Goal: Transaction & Acquisition: Obtain resource

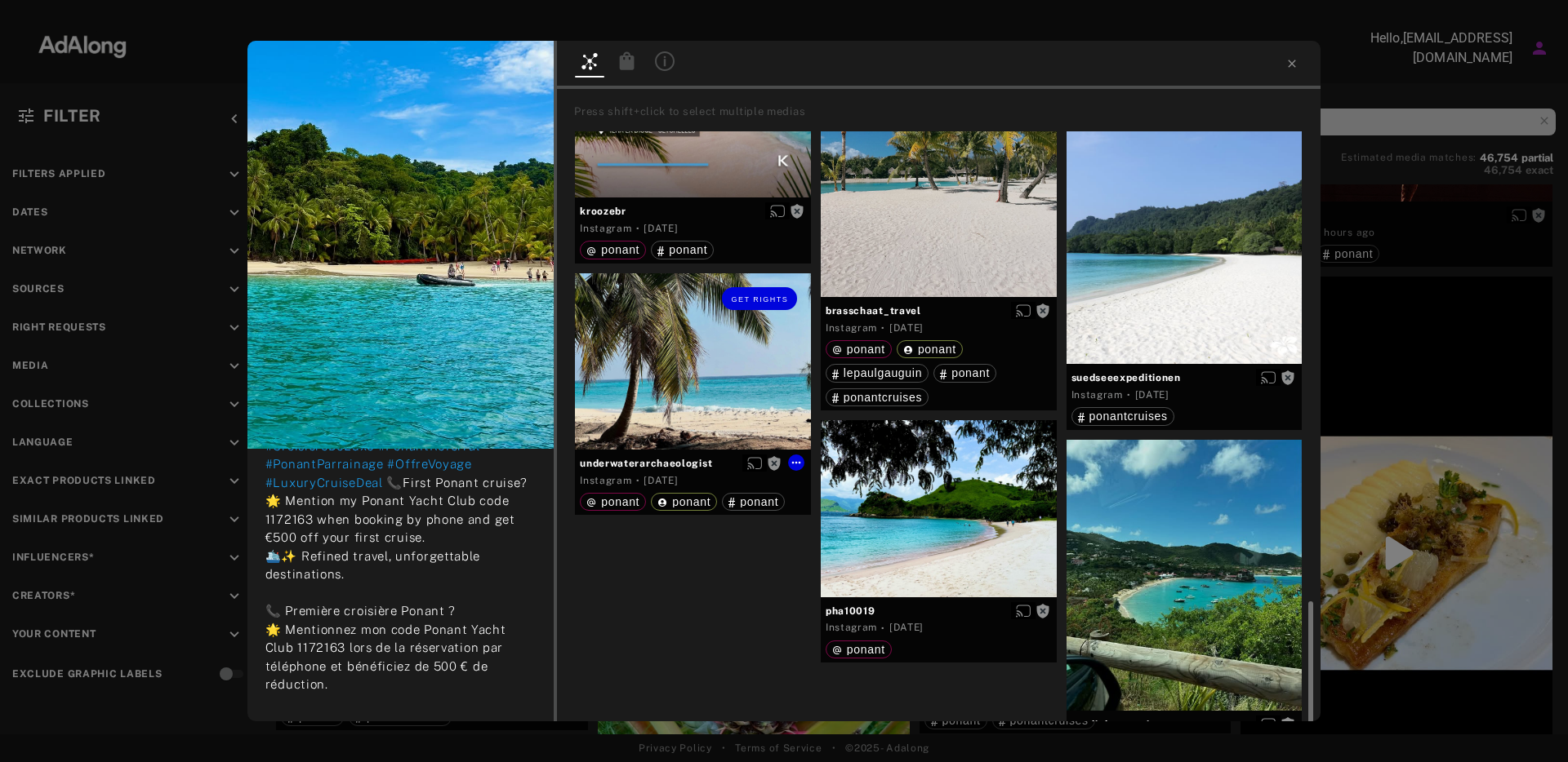
scroll to position [2319, 0]
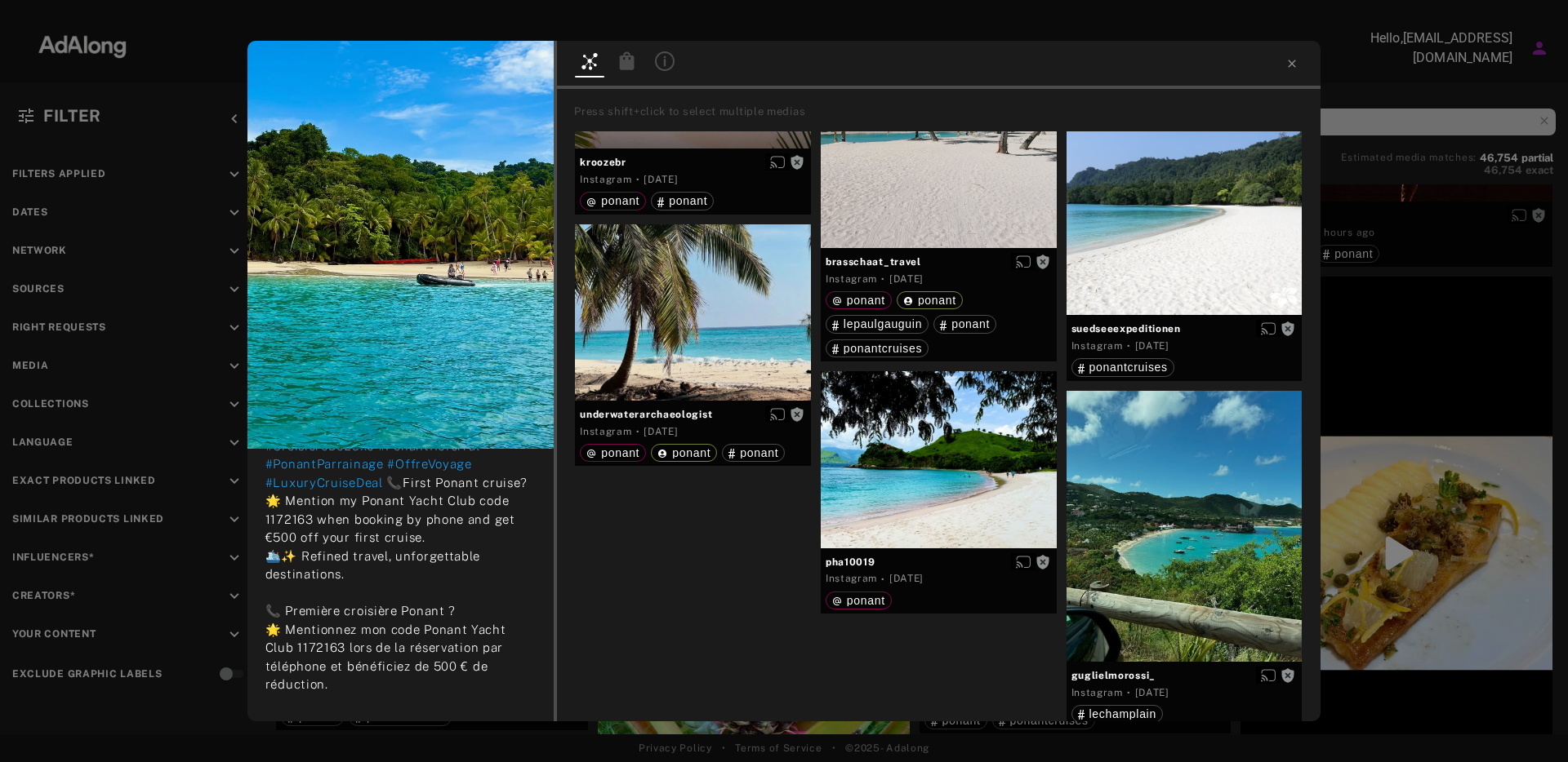
click at [1306, 23] on div at bounding box center [784, 14] width 1568 height 29
click at [1296, 64] on icon at bounding box center [1291, 64] width 13 height 13
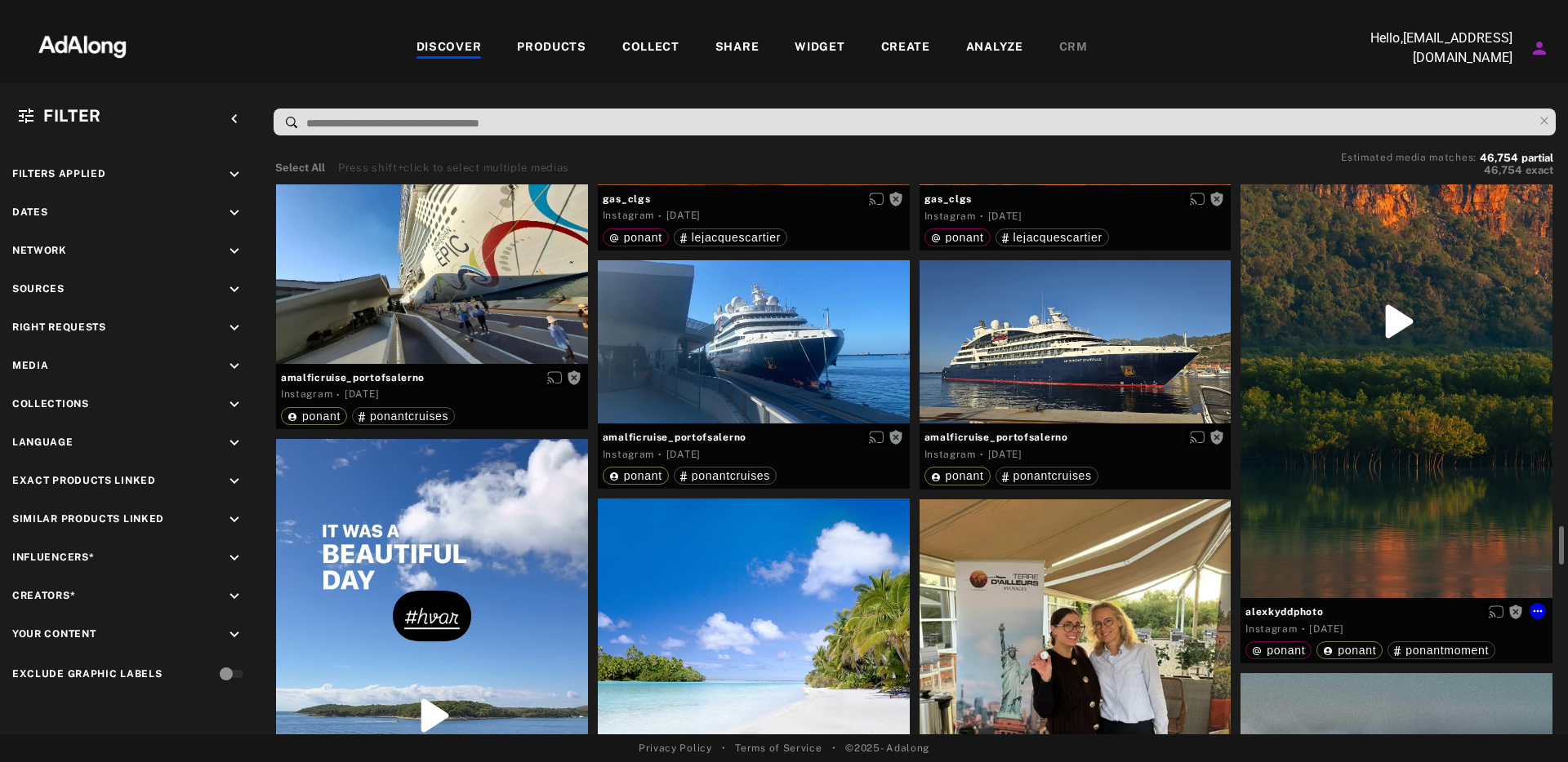
scroll to position [4026, 0]
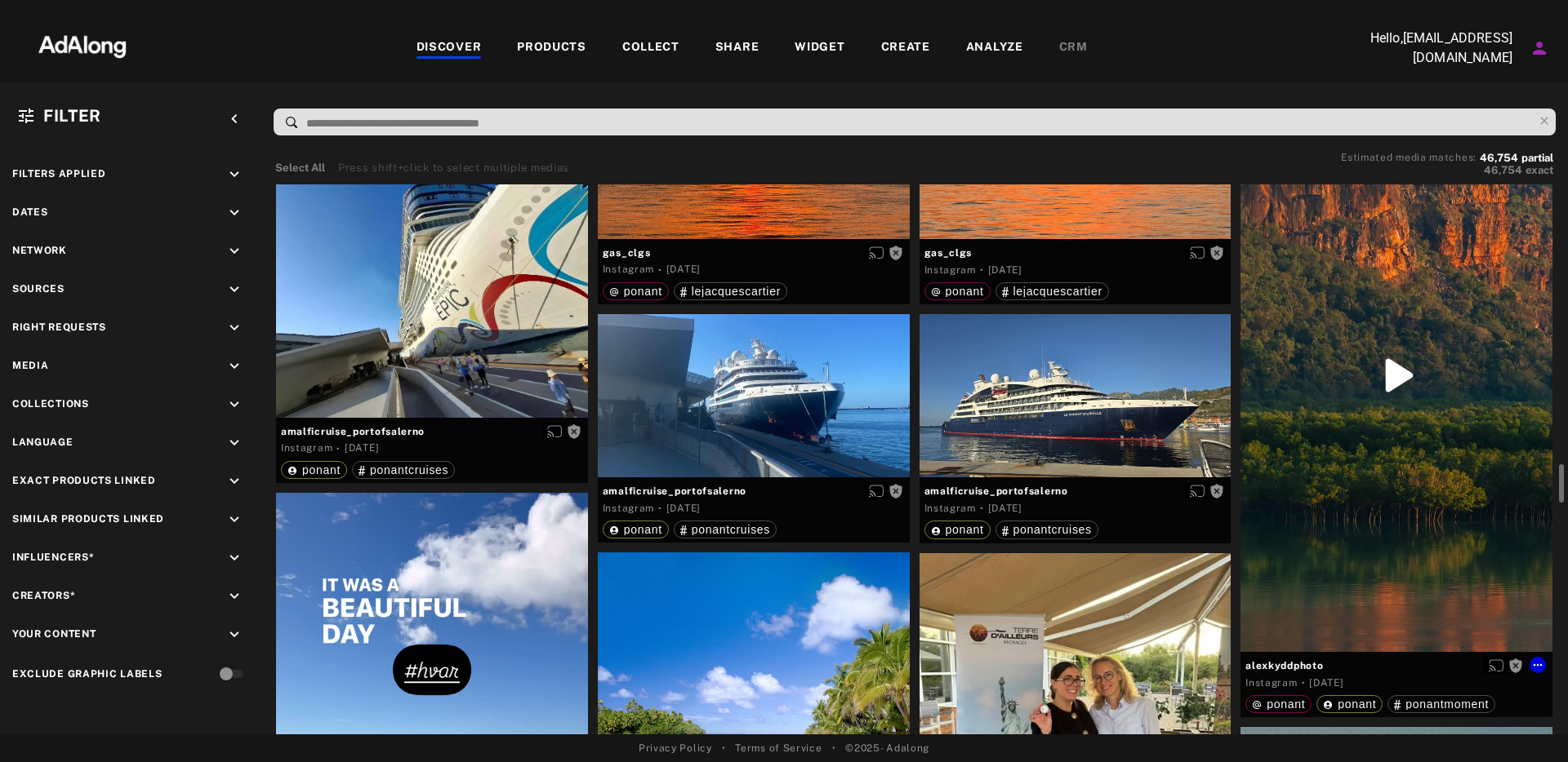
click at [1407, 399] on div "Get rights" at bounding box center [1396, 376] width 312 height 554
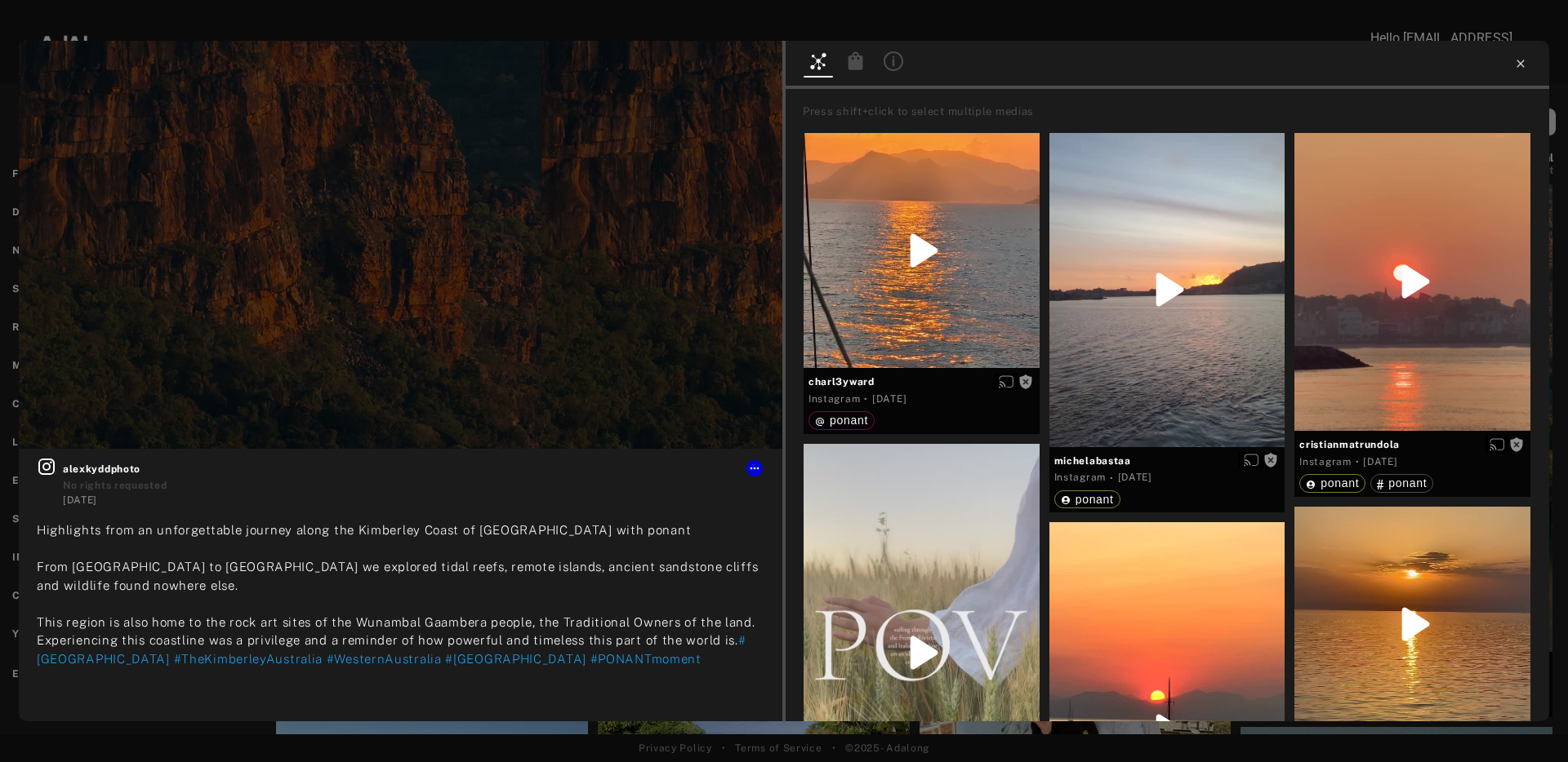
click at [1522, 67] on icon at bounding box center [1519, 64] width 13 height 13
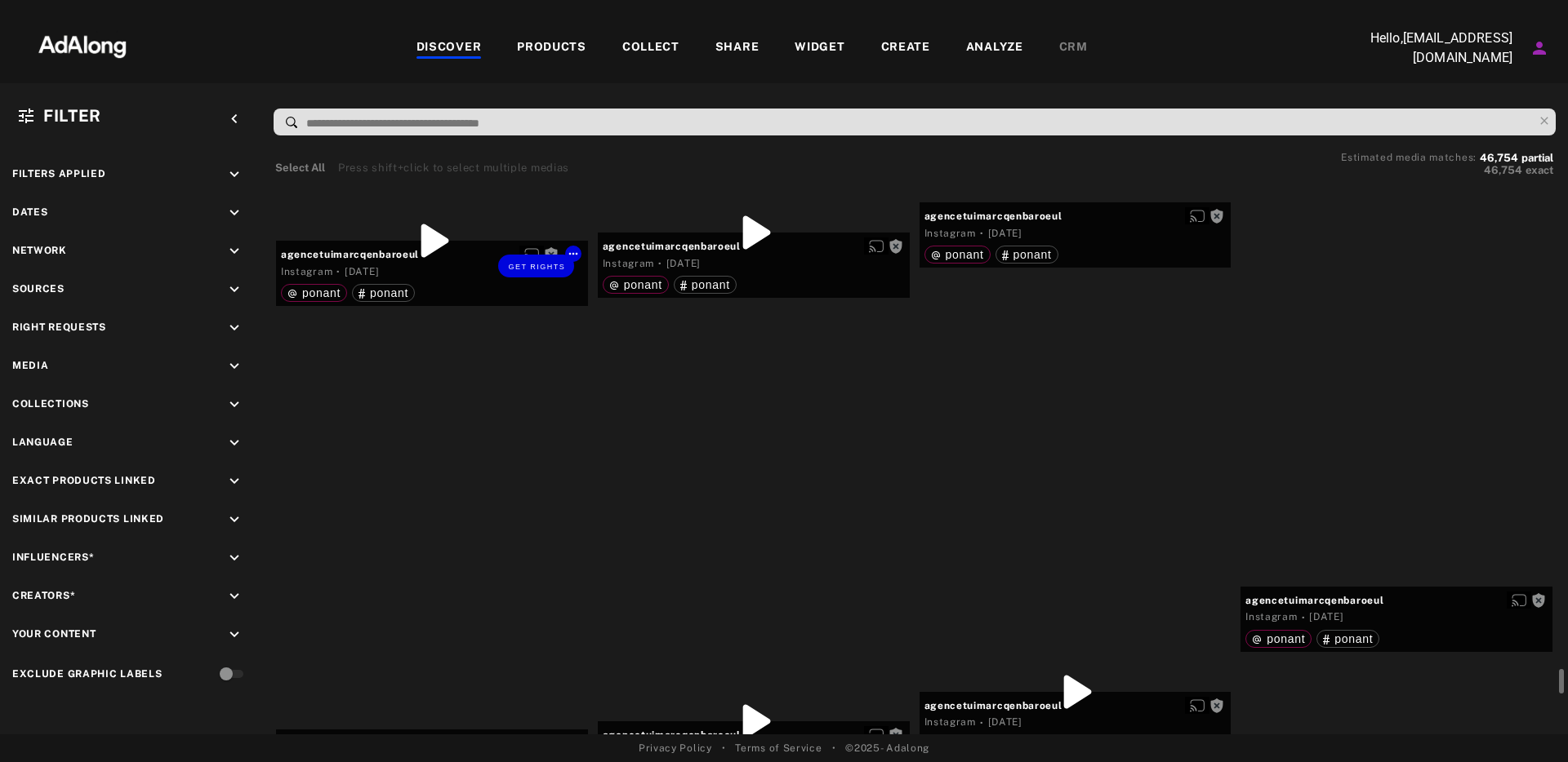
scroll to position [17325, 0]
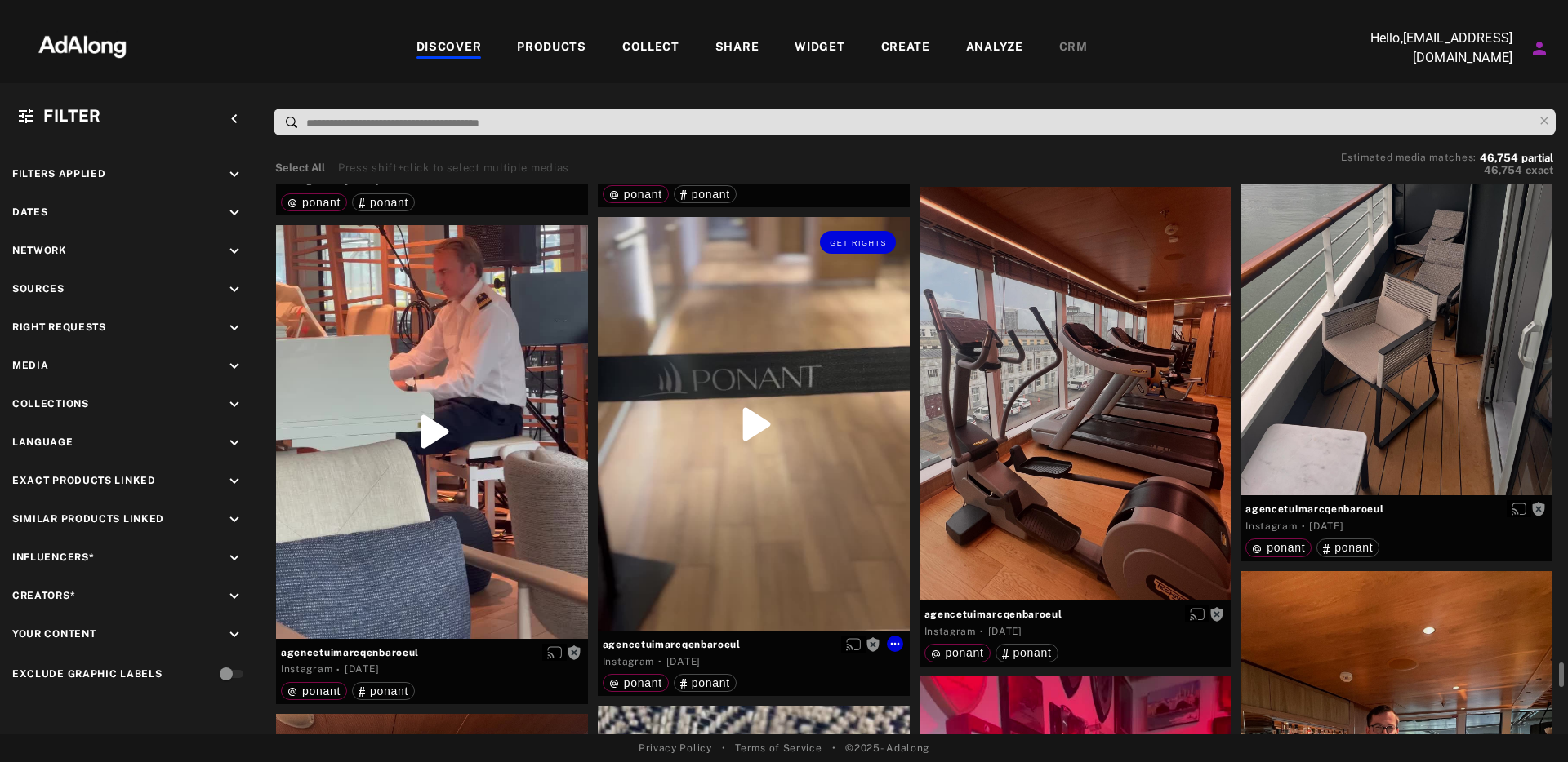
click at [753, 417] on div "Get rights" at bounding box center [753, 424] width 312 height 414
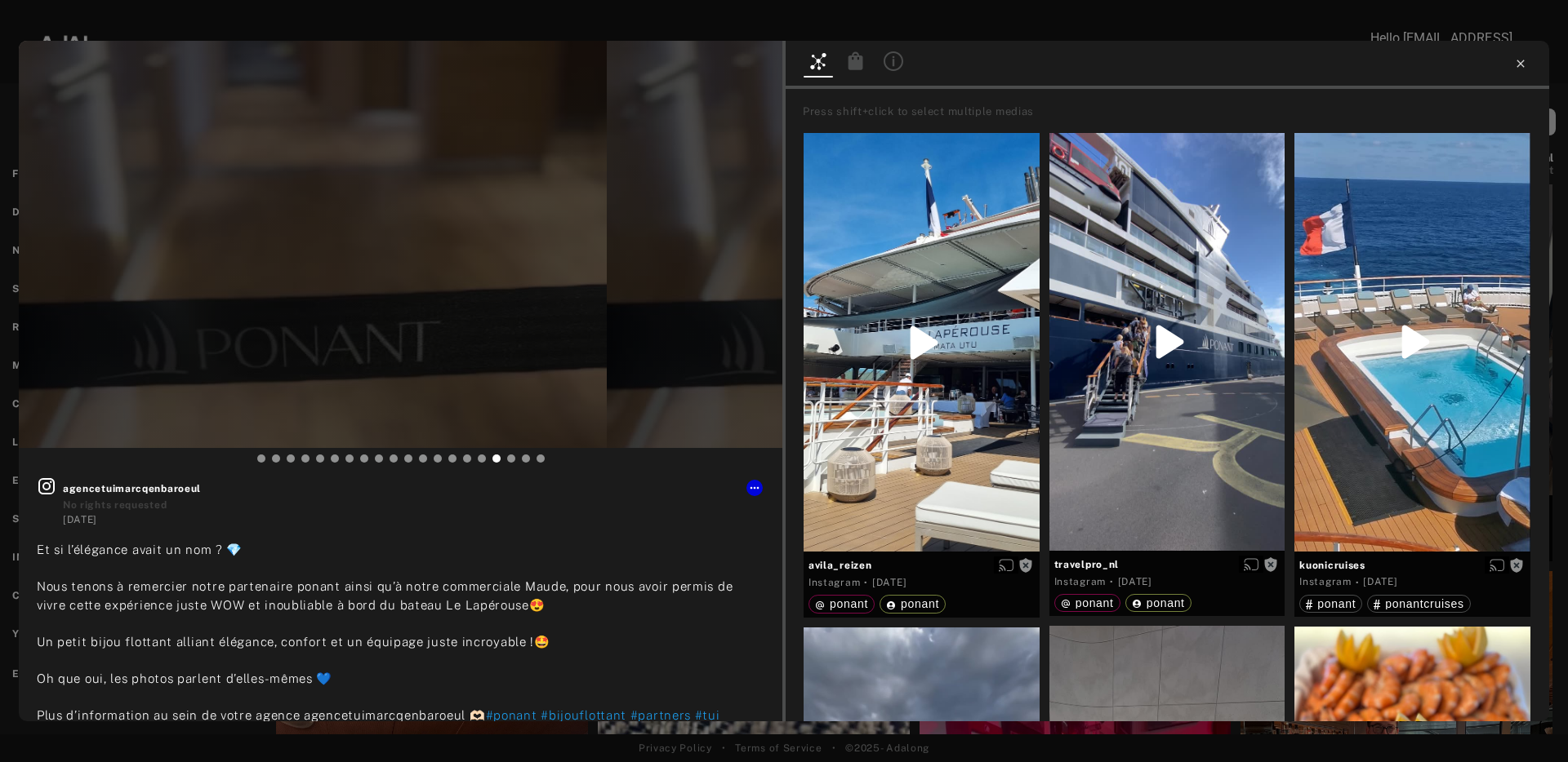
type input "**"
click at [1518, 65] on icon at bounding box center [1519, 63] width 7 height 7
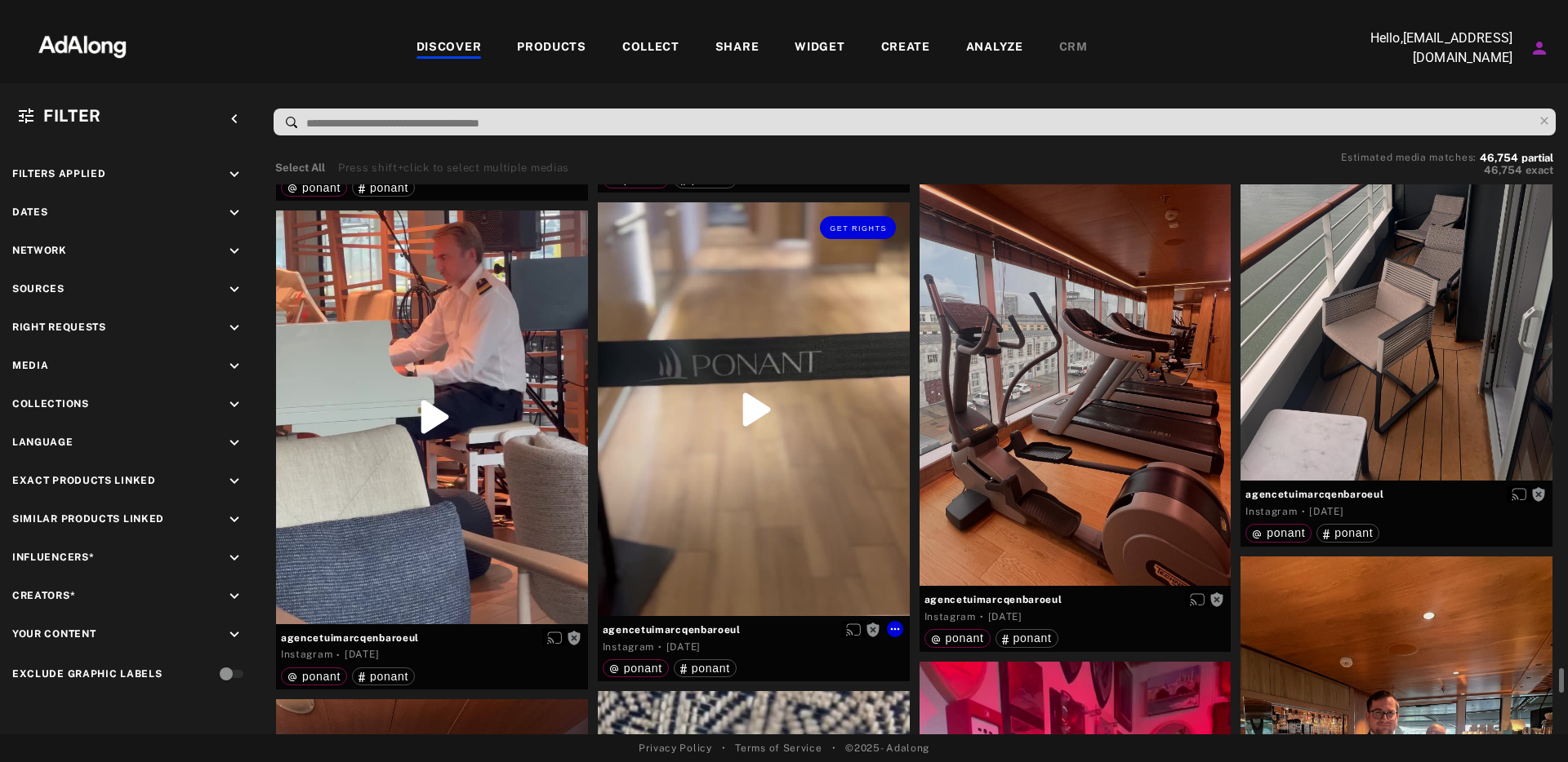
scroll to position [17345, 0]
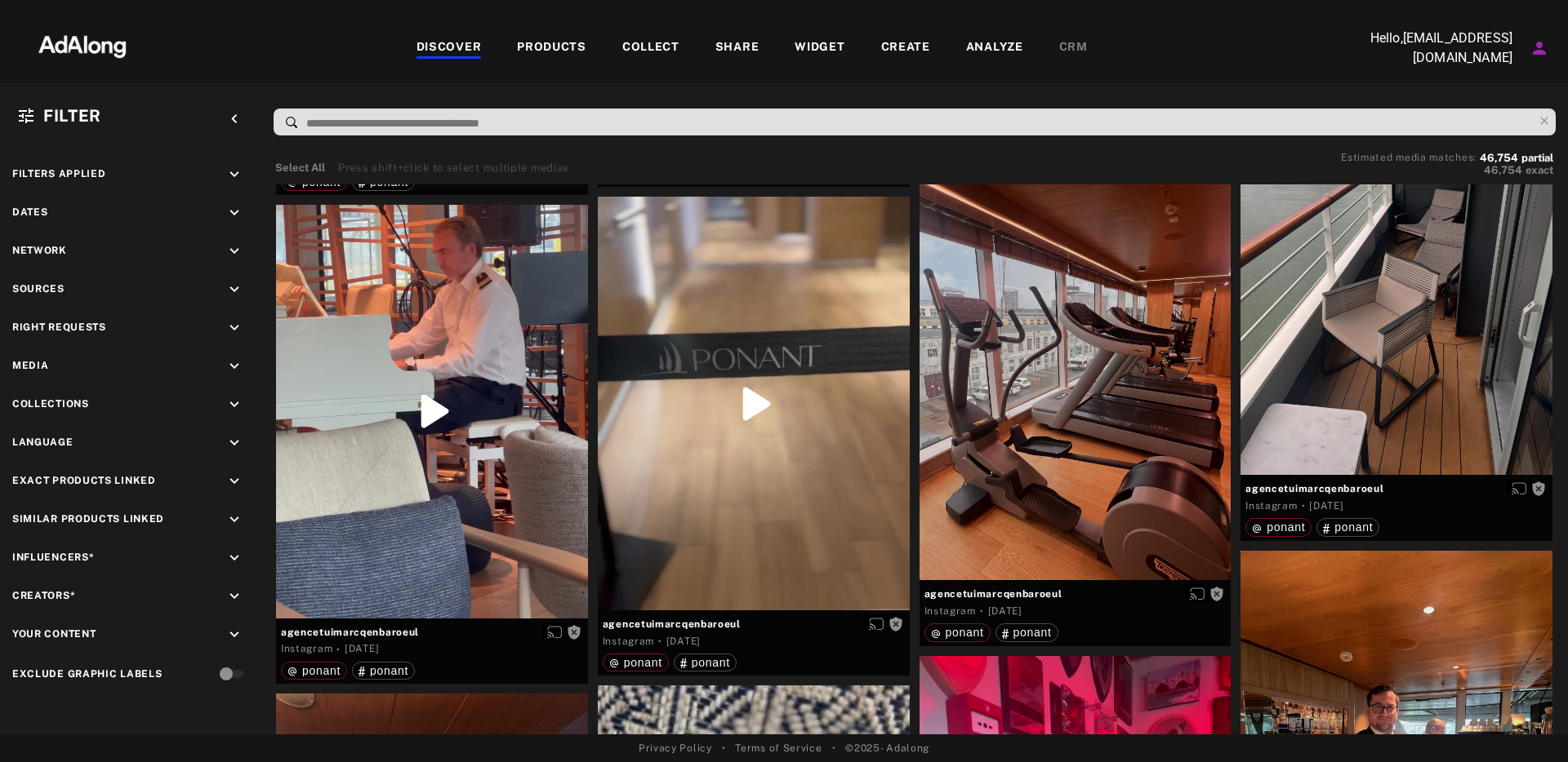
click at [924, 150] on div "Select All Press shift+click to select multiple medias Estimated media matches:…" at bounding box center [918, 164] width 1294 height 39
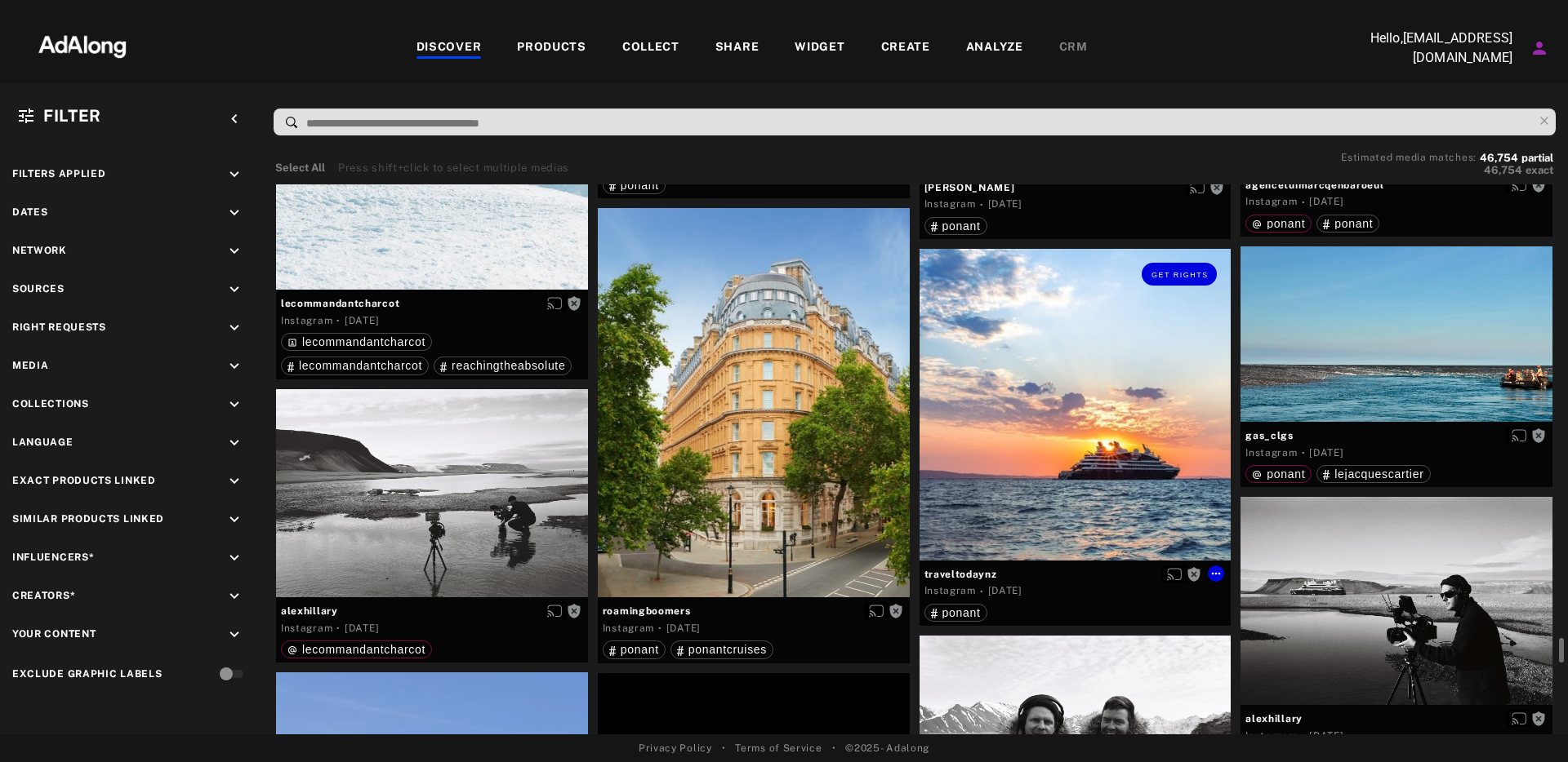
scroll to position [19065, 0]
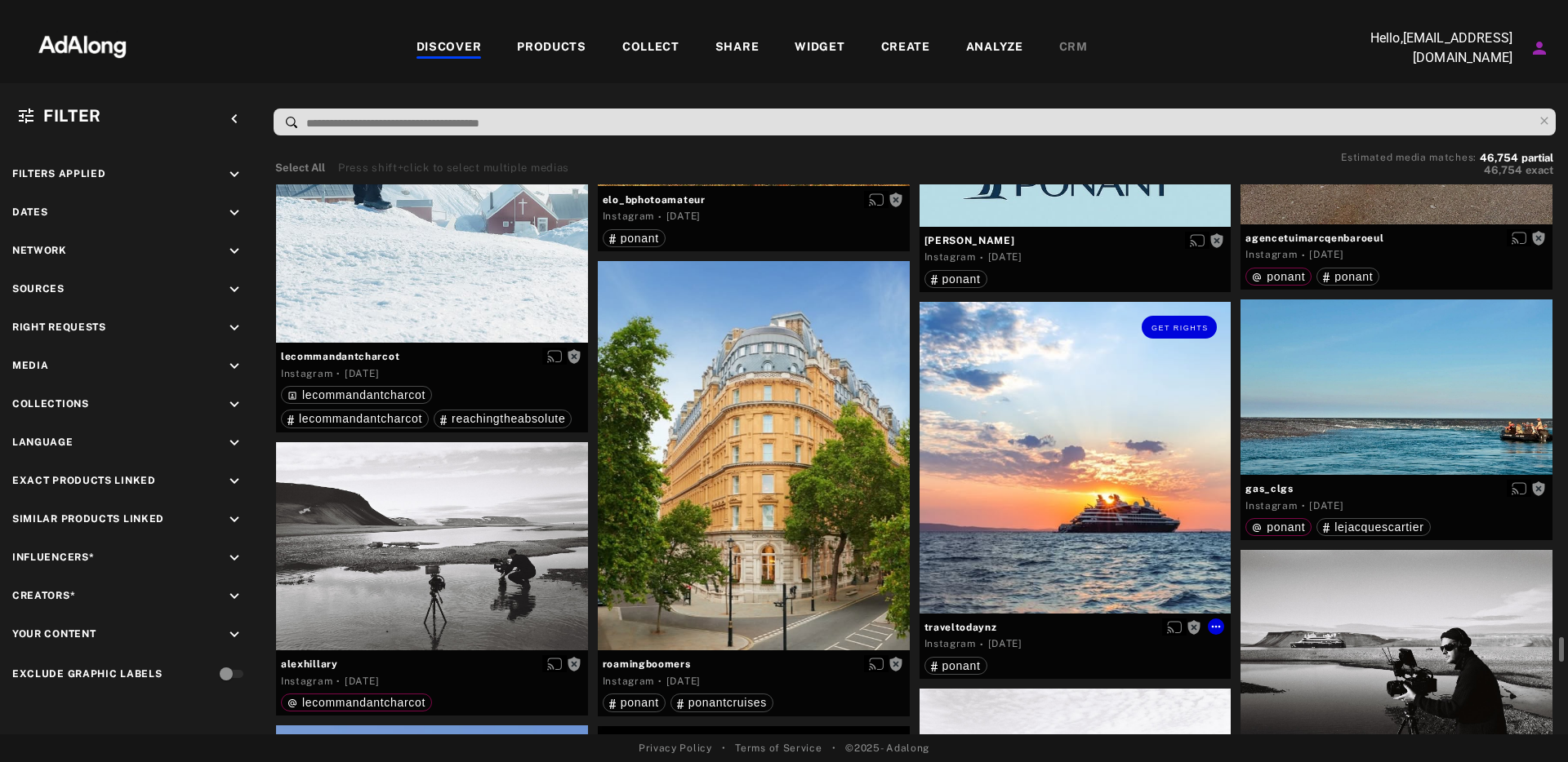
click at [1042, 417] on div "Get rights" at bounding box center [1075, 457] width 312 height 312
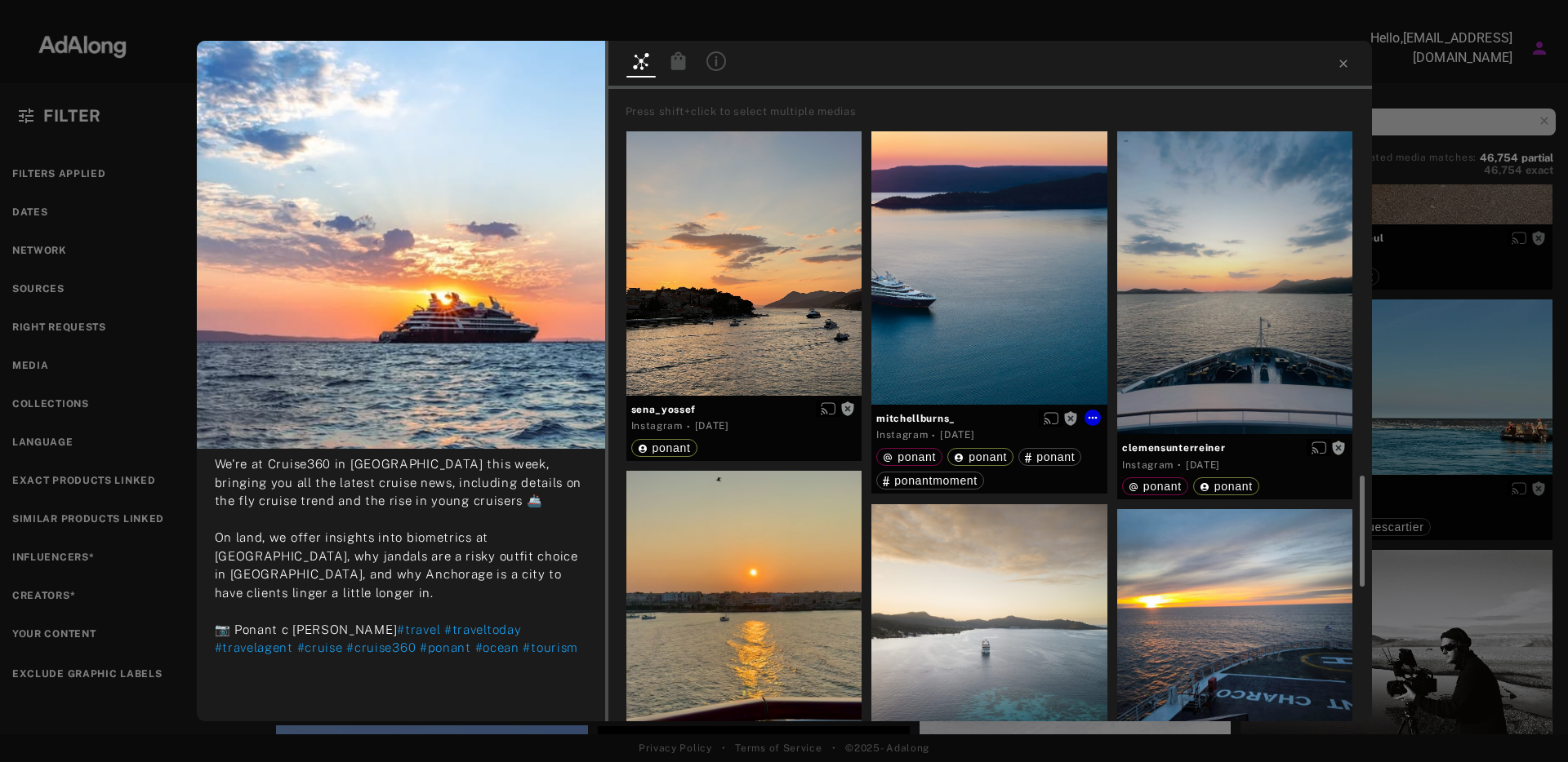
scroll to position [1864, 0]
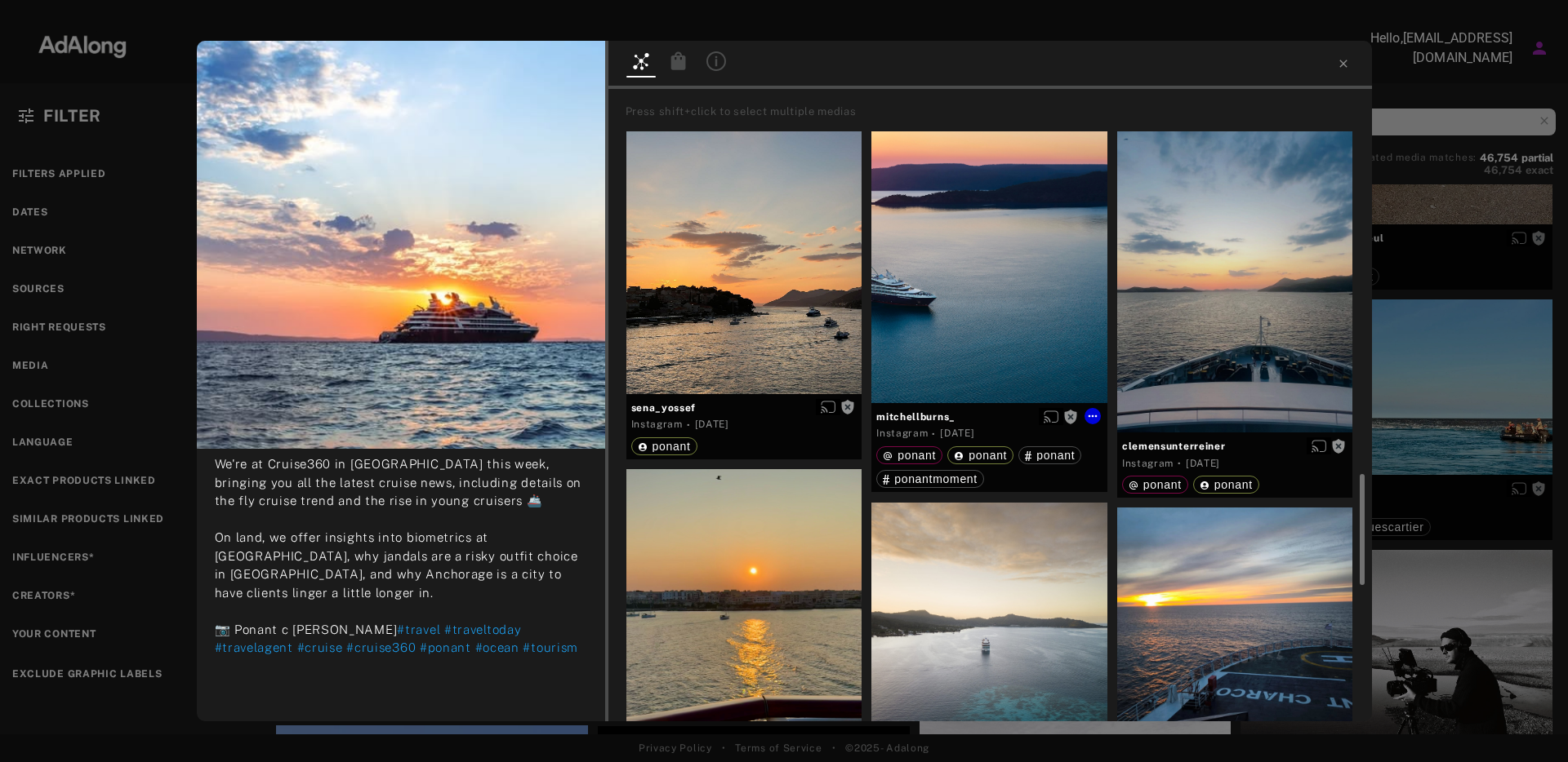
click at [971, 289] on div "Get rights" at bounding box center [989, 247] width 236 height 314
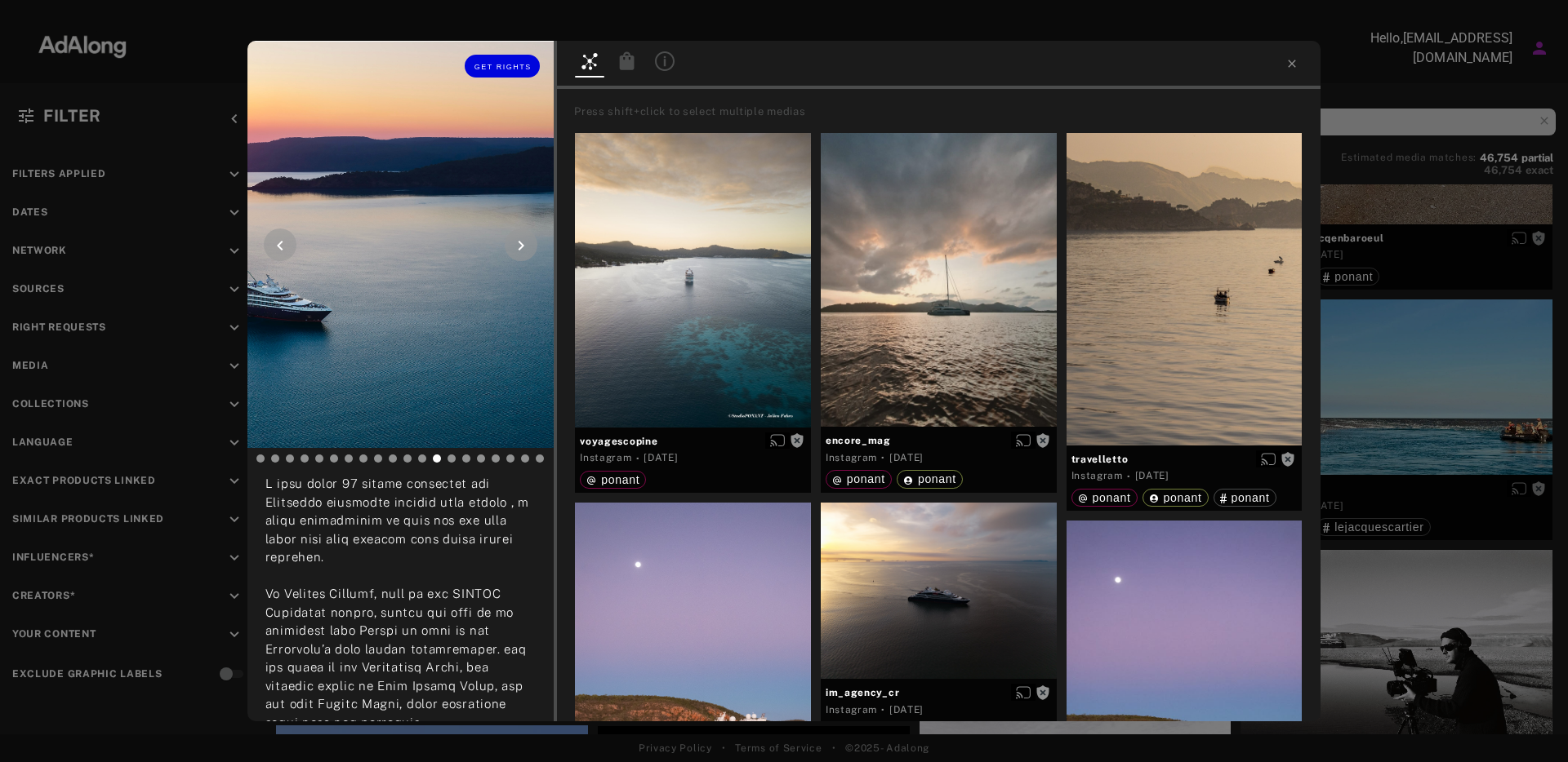
click at [278, 242] on icon at bounding box center [280, 246] width 20 height 20
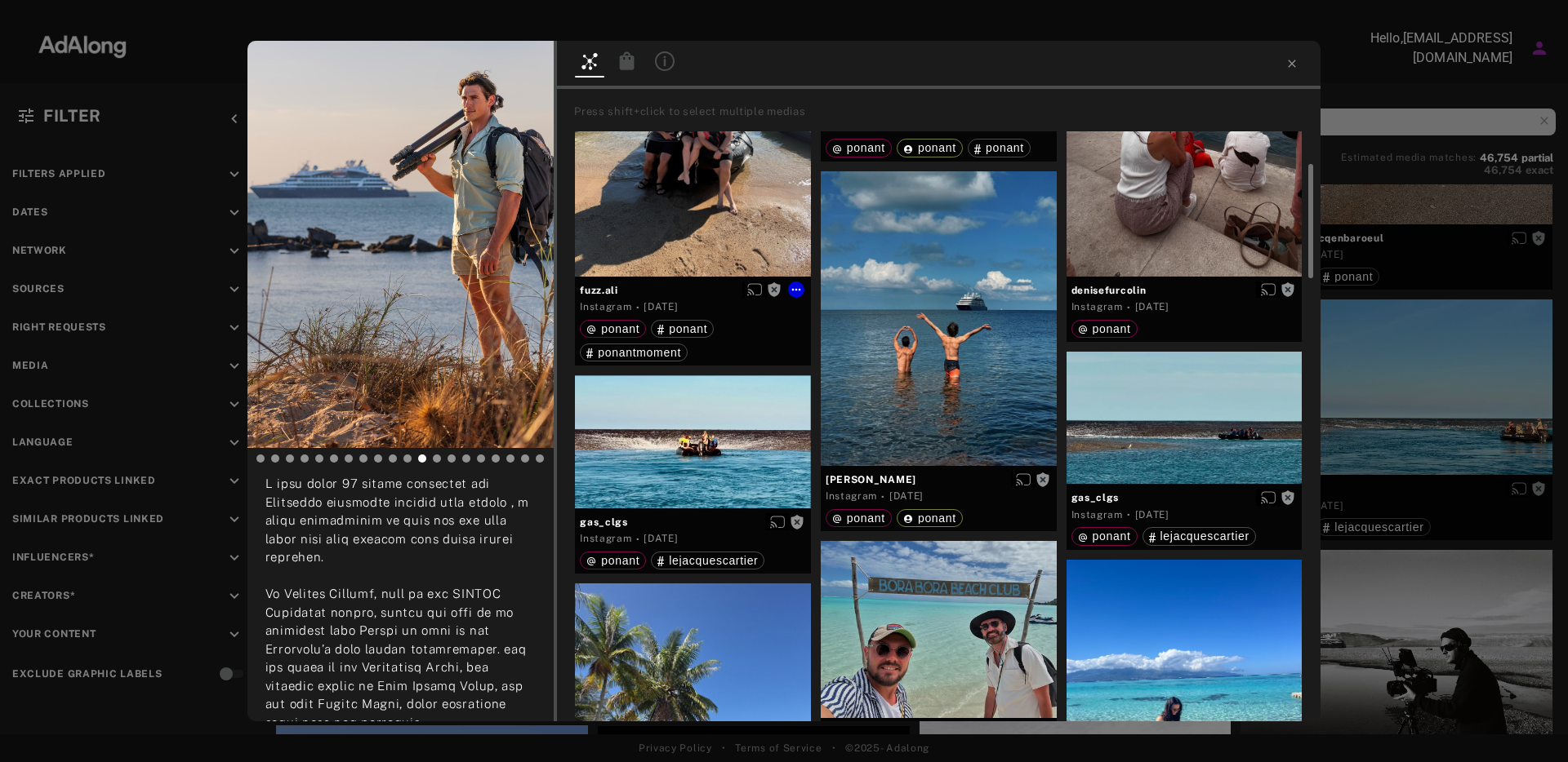
scroll to position [175, 0]
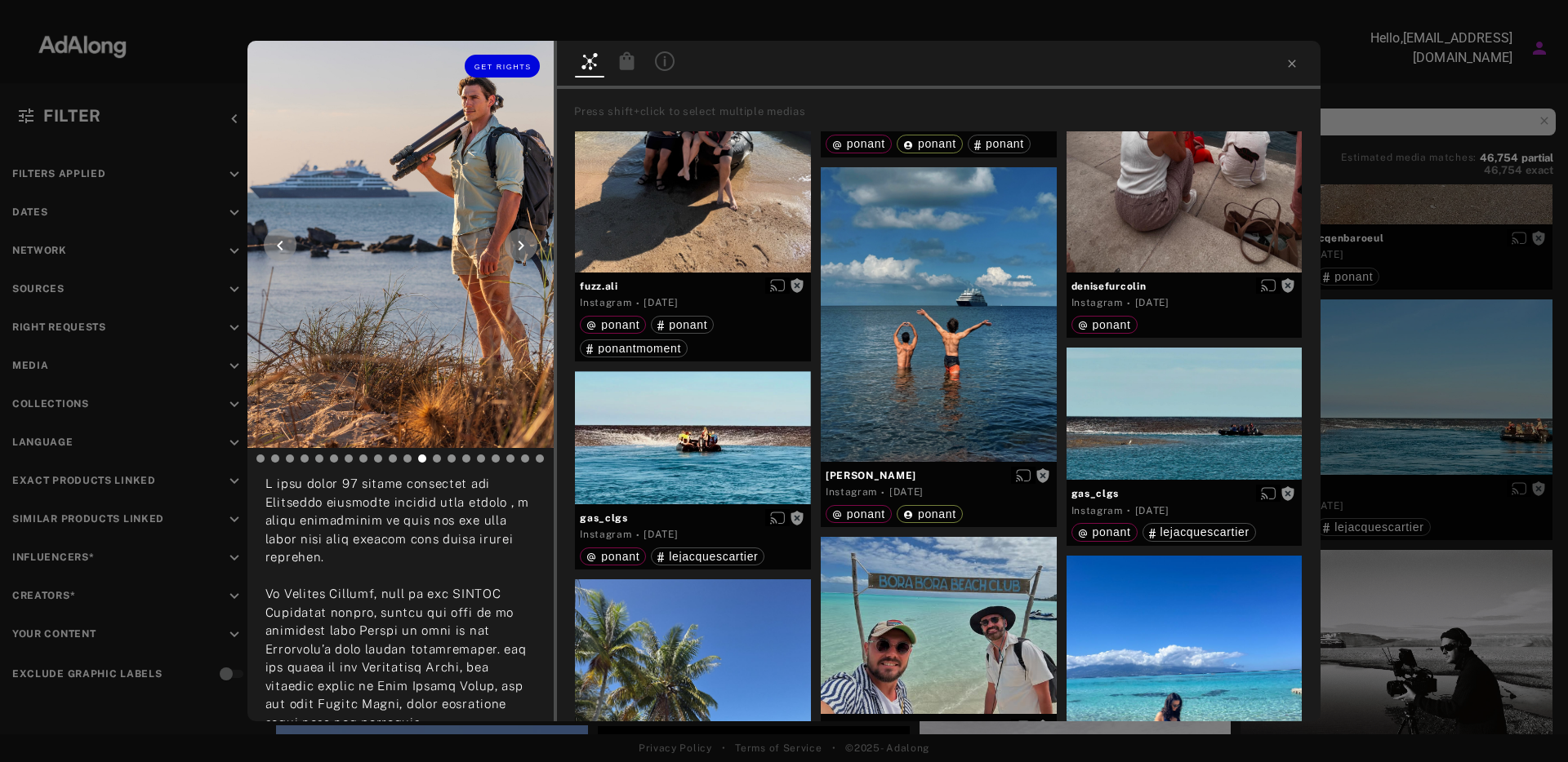
click at [524, 242] on icon at bounding box center [521, 246] width 20 height 20
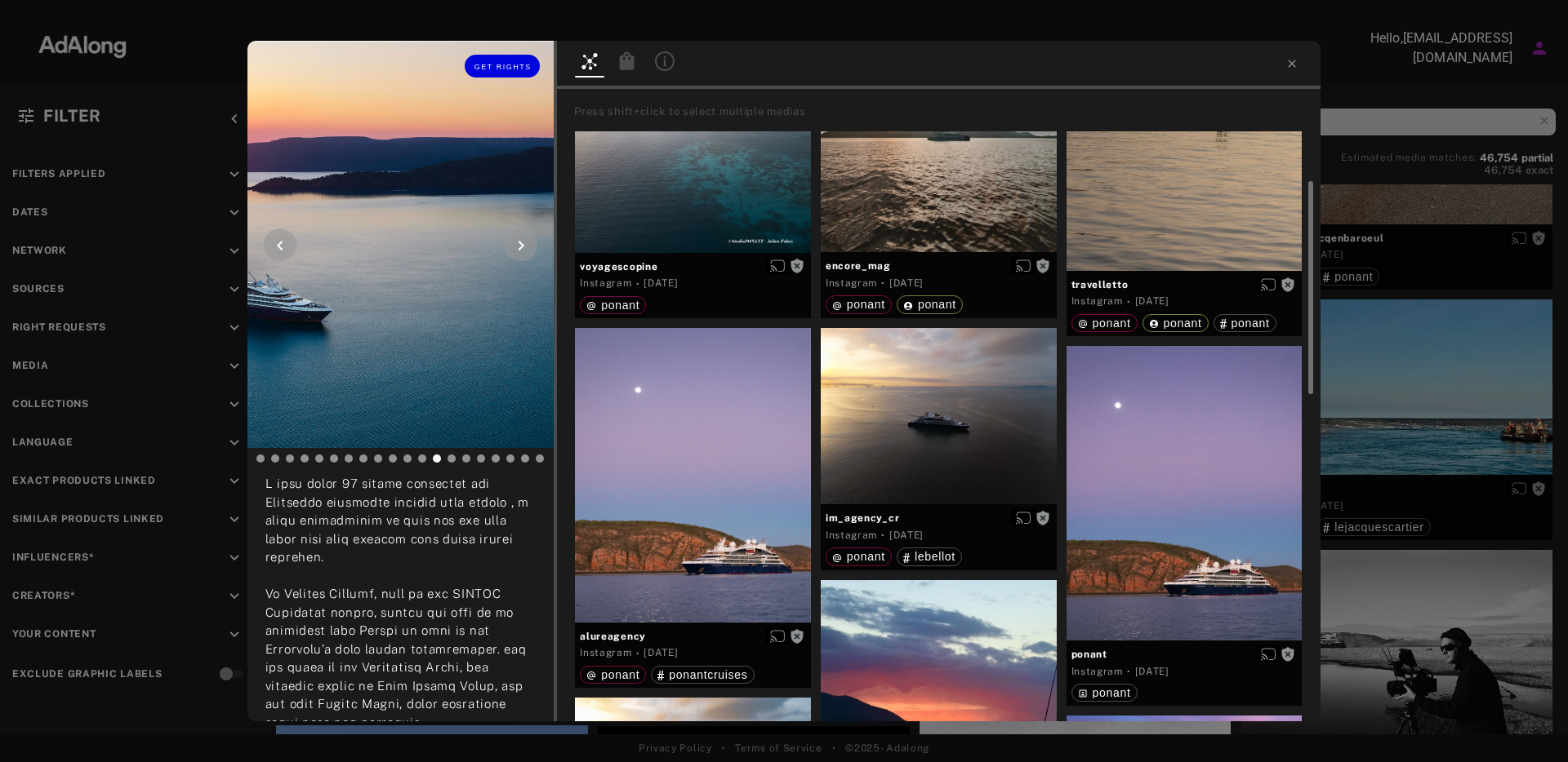
scroll to position [167, 0]
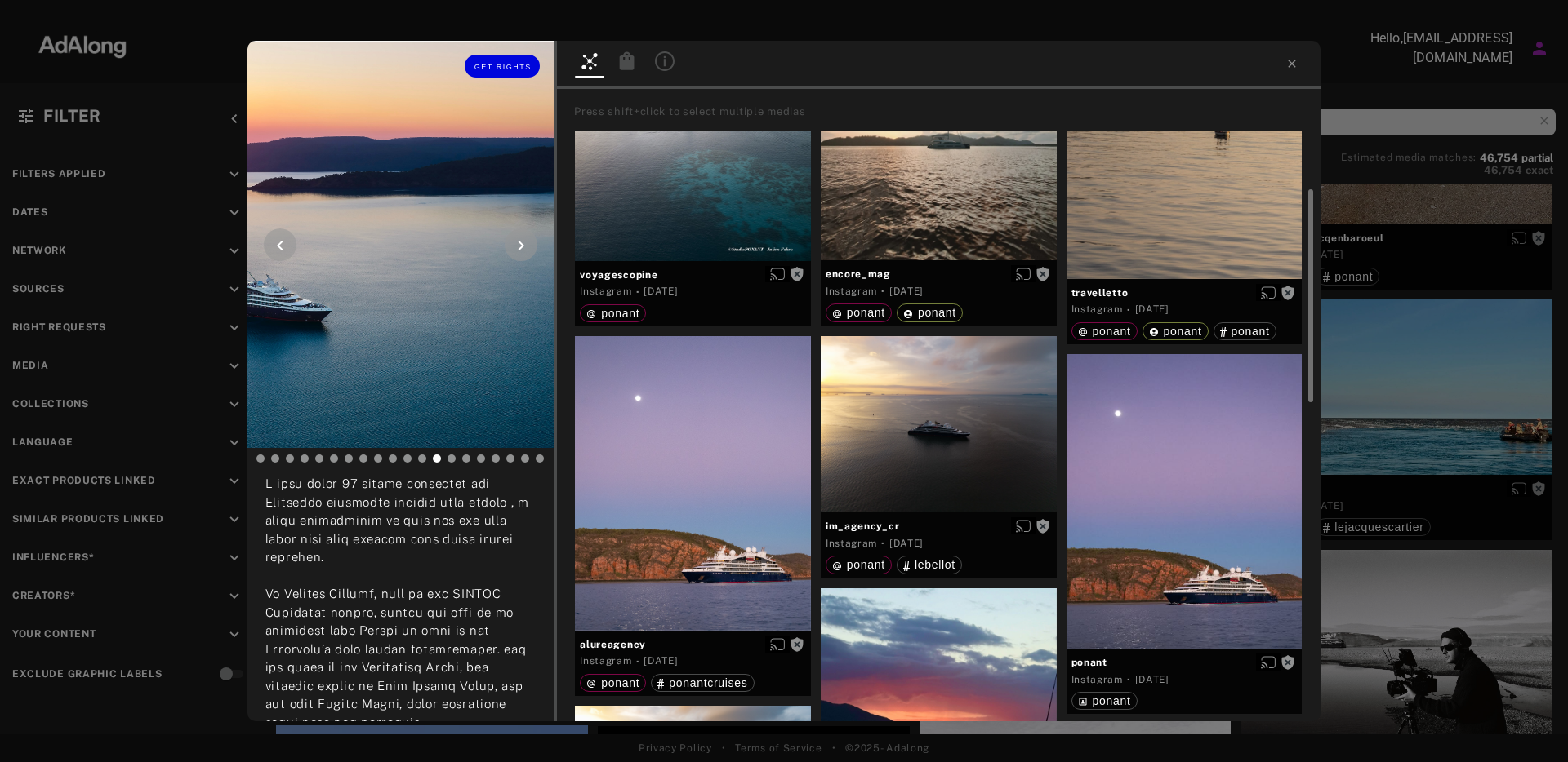
click at [521, 244] on icon at bounding box center [521, 246] width 6 height 10
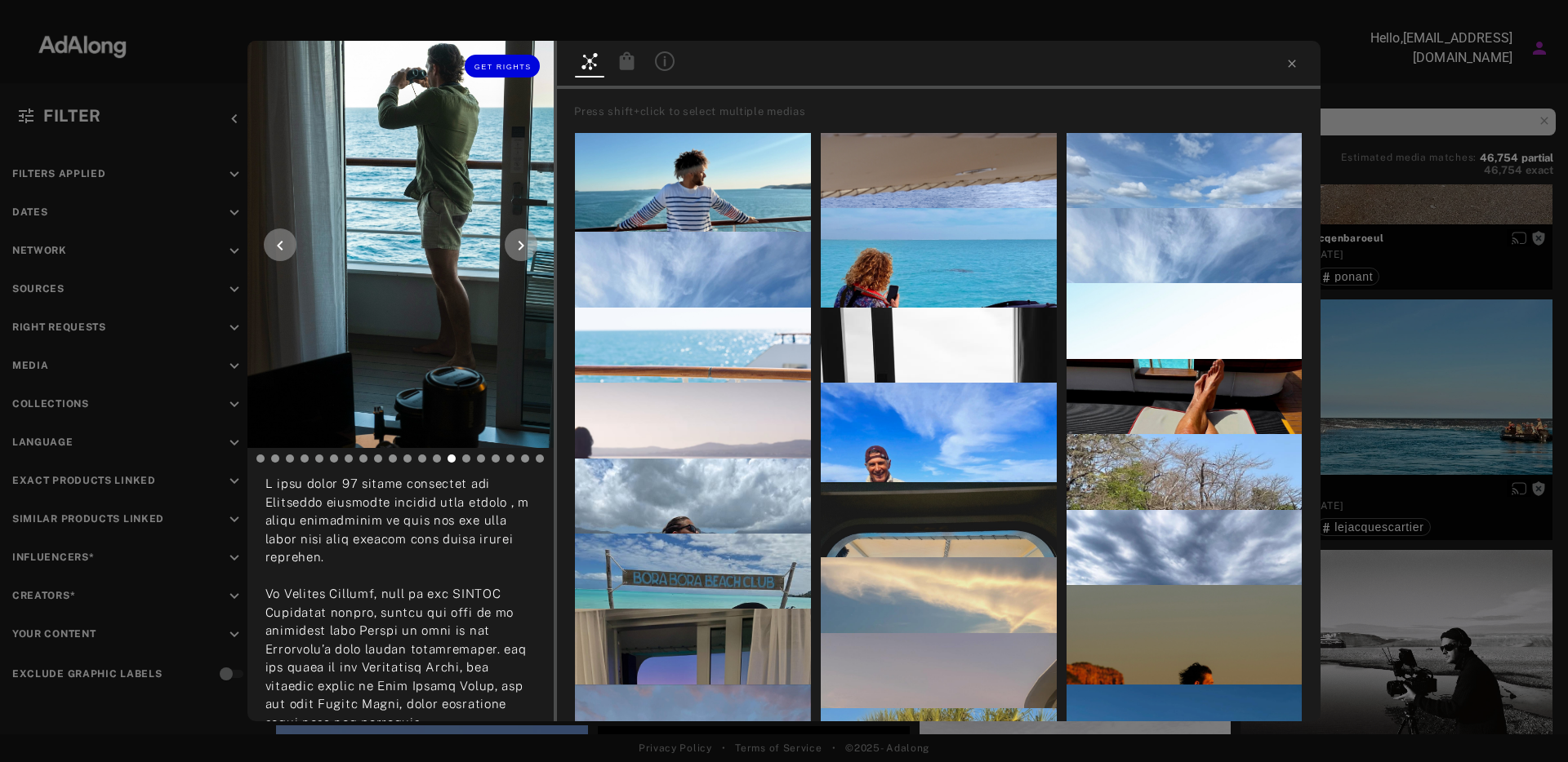
click at [521, 245] on icon at bounding box center [521, 246] width 6 height 10
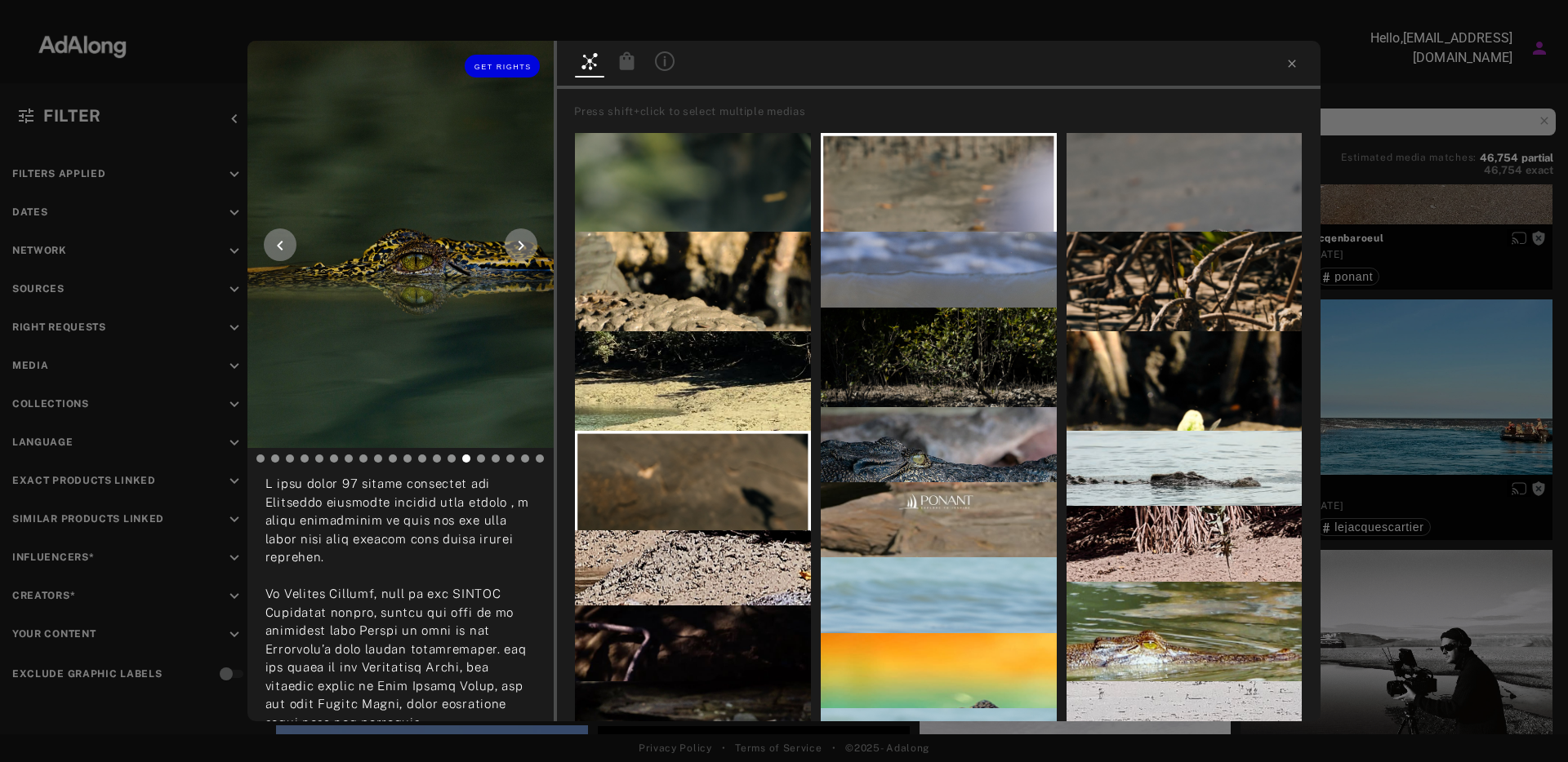
click at [522, 244] on icon at bounding box center [521, 246] width 6 height 10
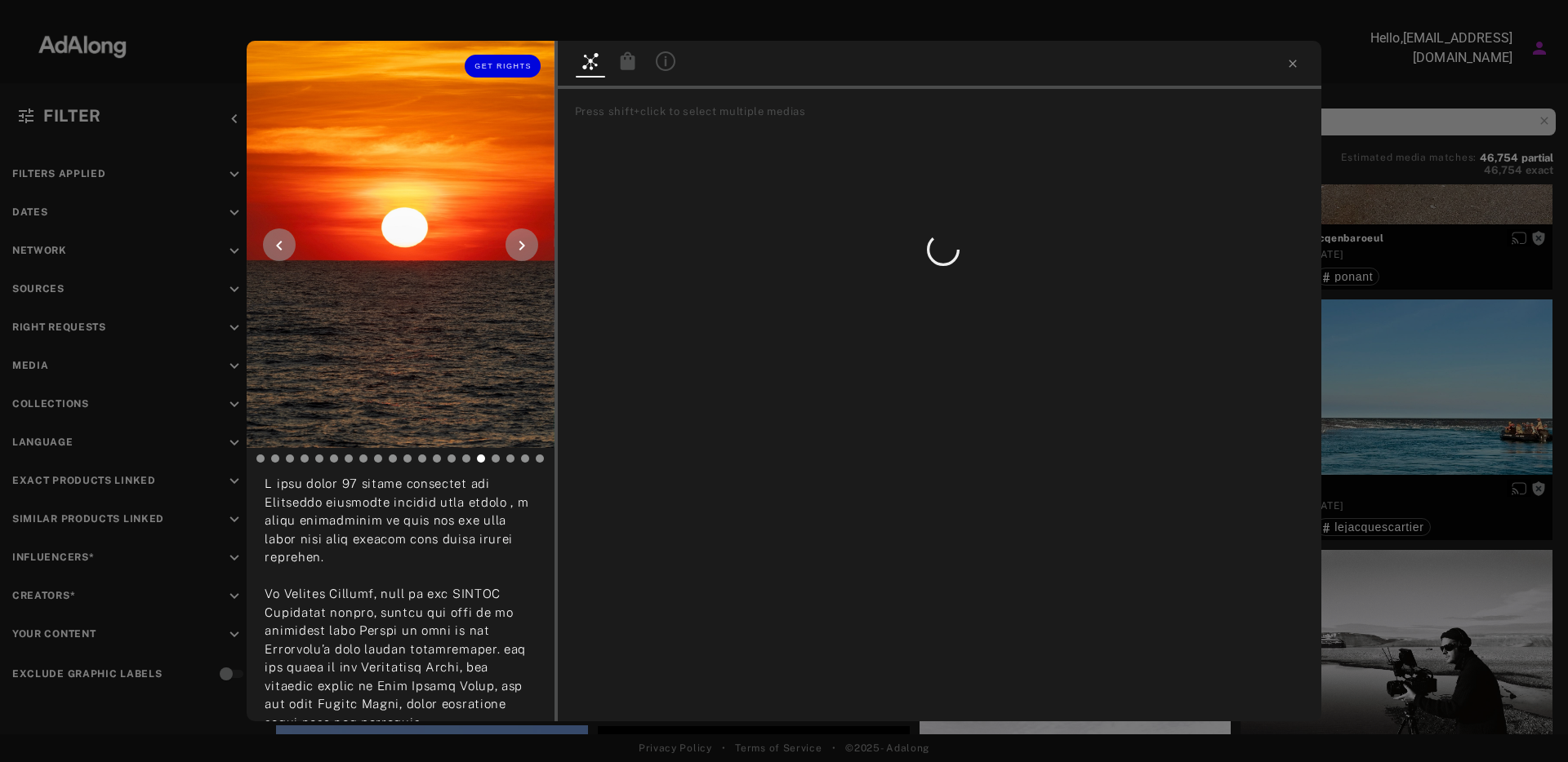
click at [522, 244] on icon at bounding box center [521, 246] width 6 height 10
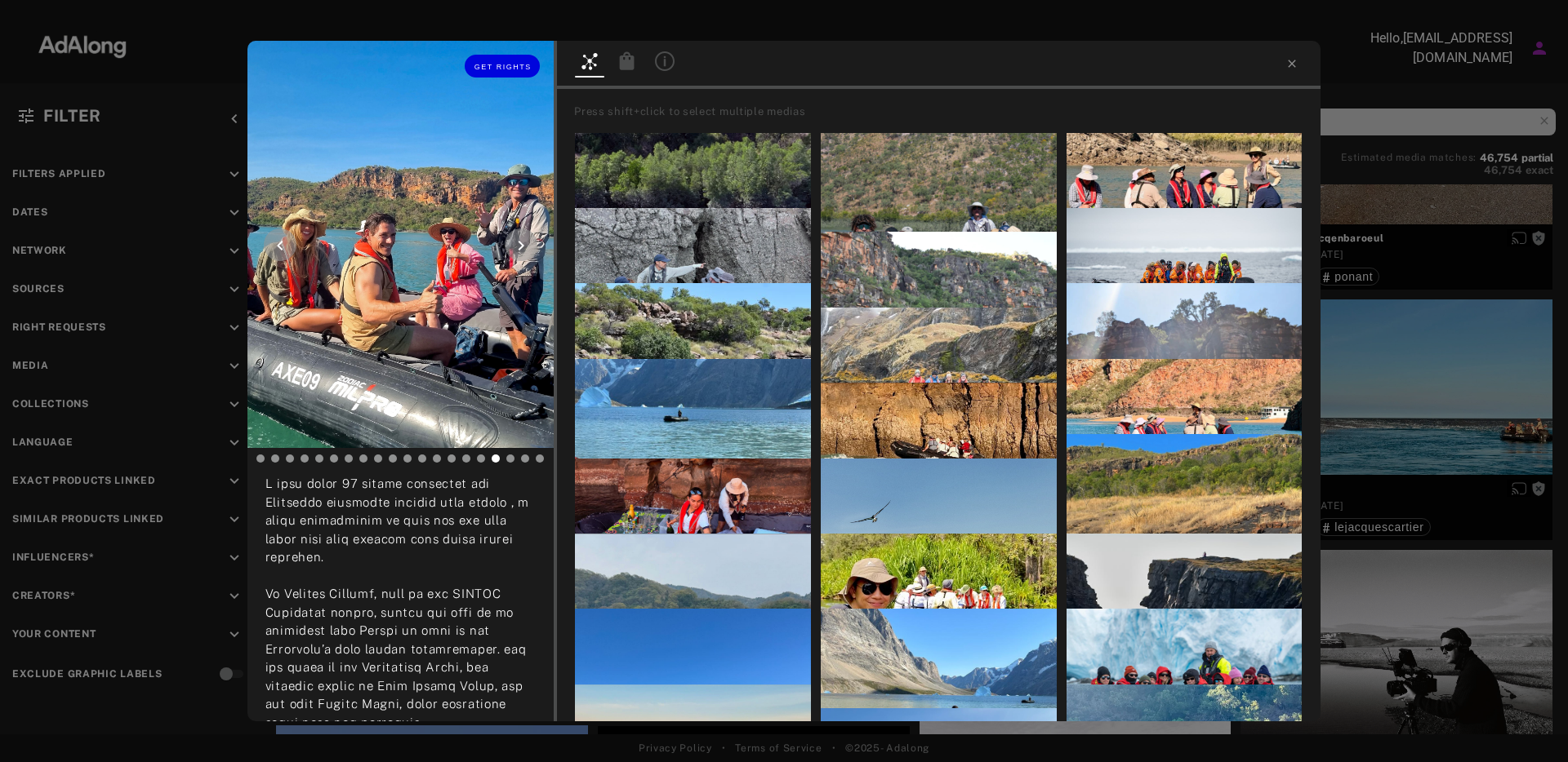
click at [522, 244] on icon at bounding box center [521, 246] width 6 height 10
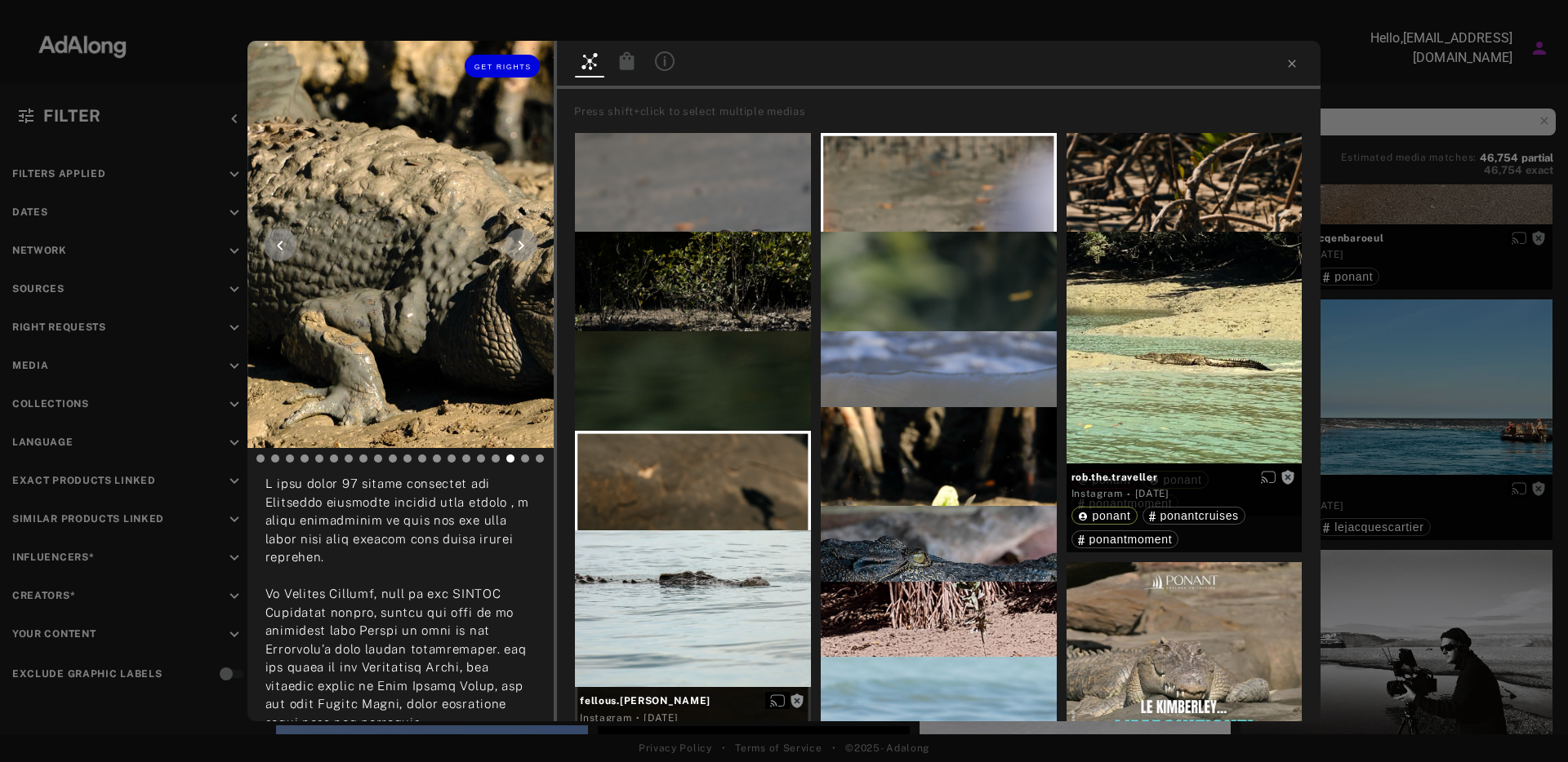
click at [522, 245] on icon at bounding box center [521, 246] width 6 height 10
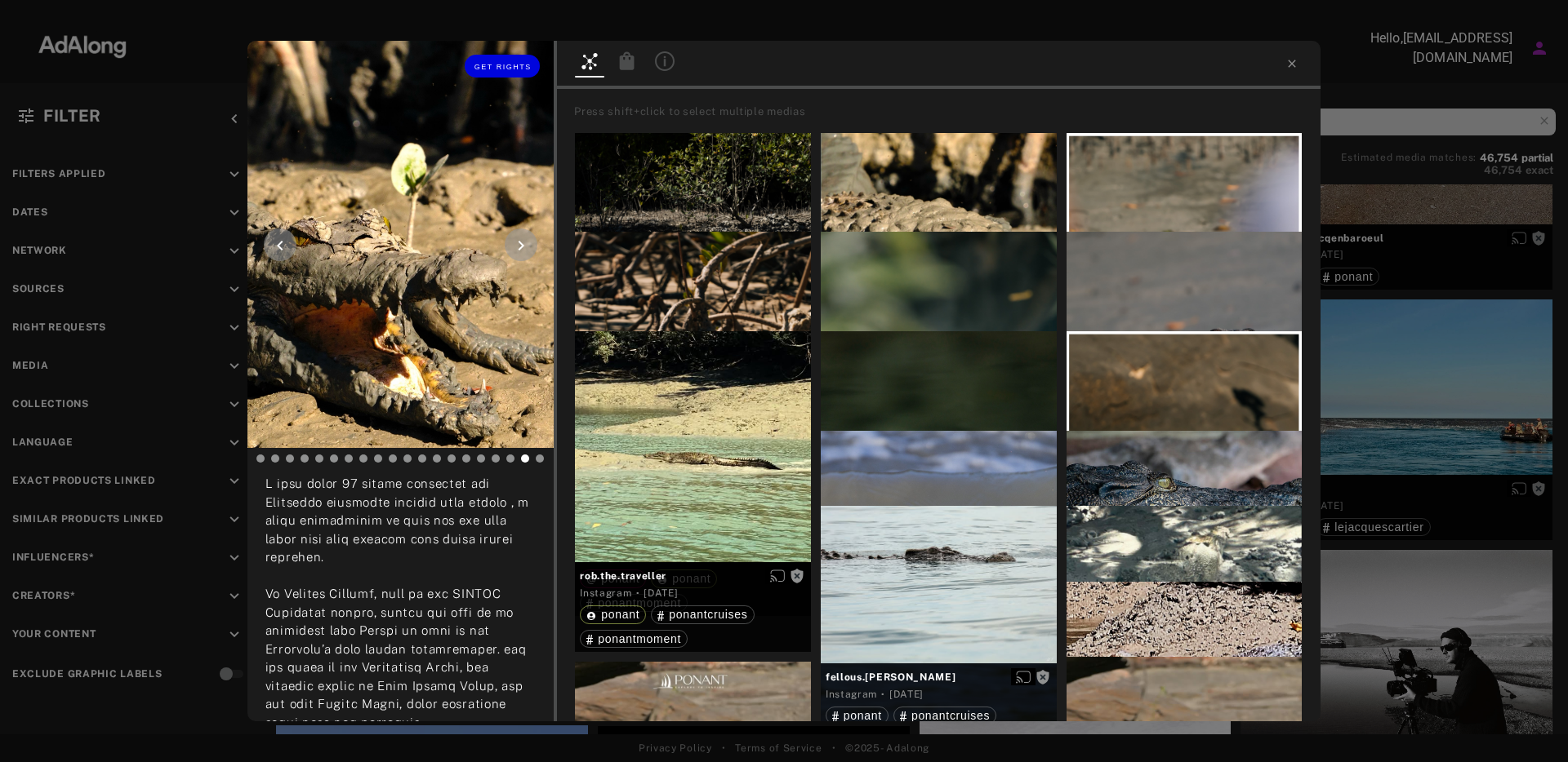
click at [522, 245] on icon at bounding box center [521, 246] width 6 height 10
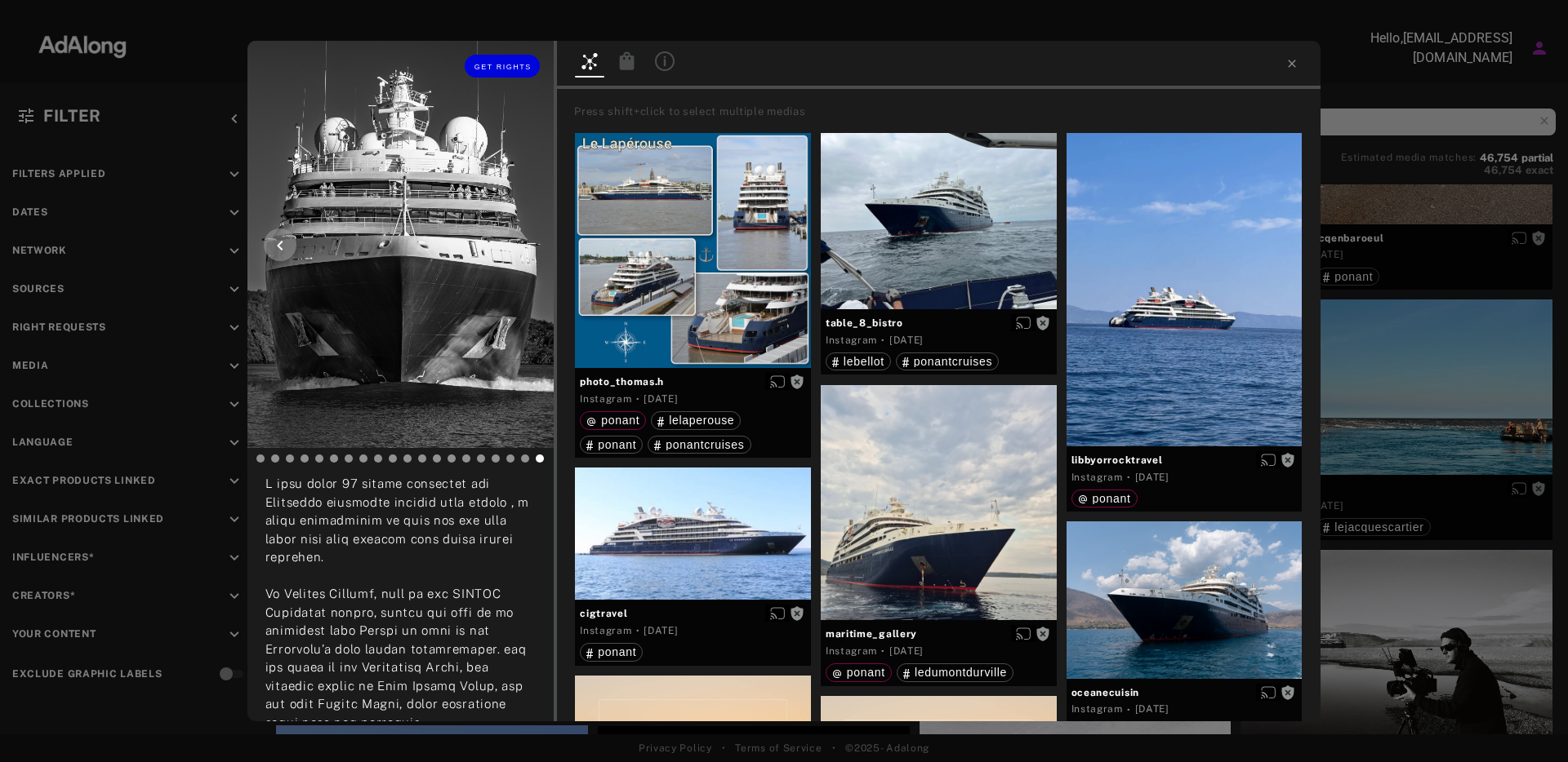
click at [266, 240] on div at bounding box center [280, 244] width 33 height 33
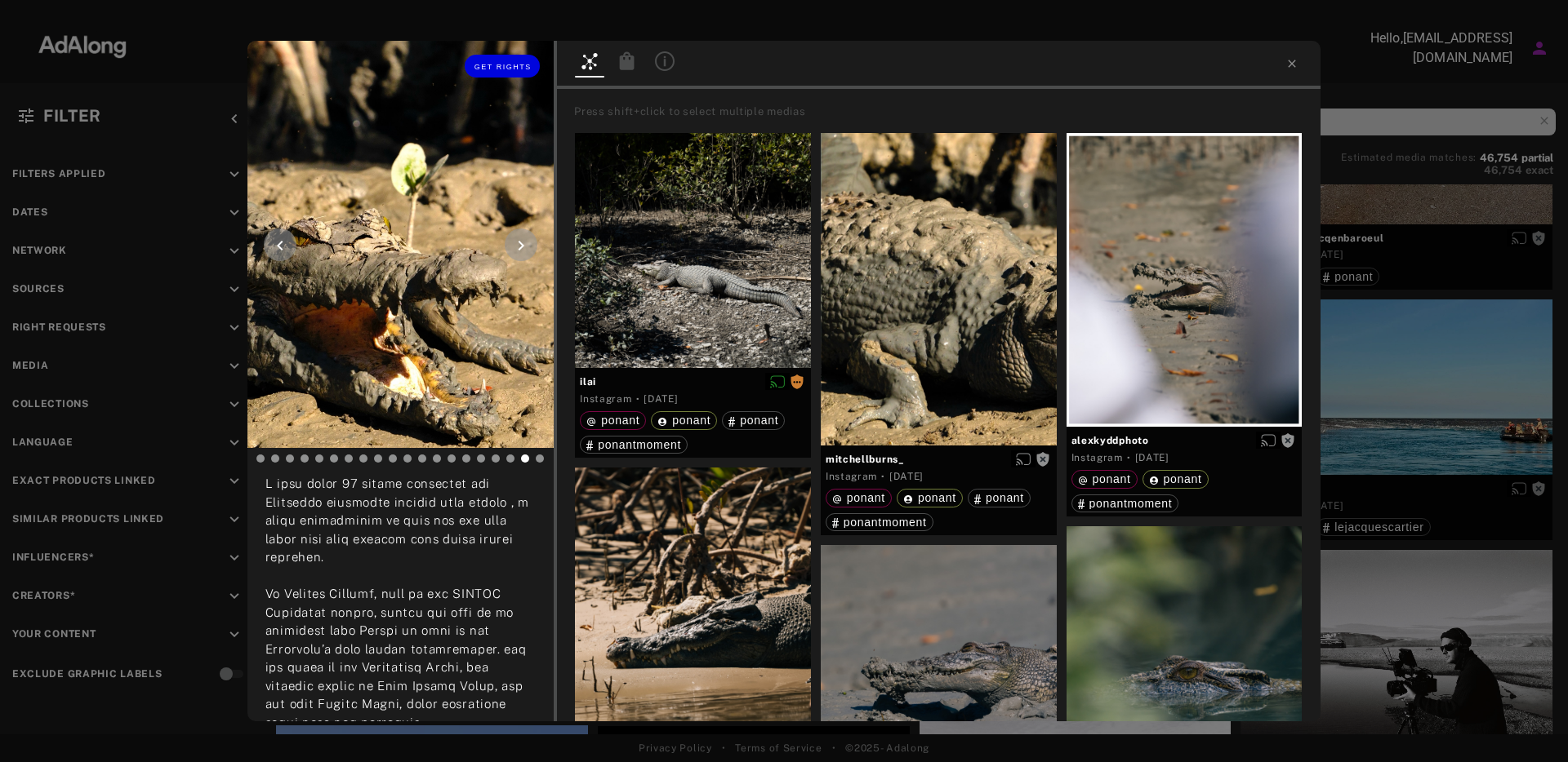
click at [270, 240] on icon at bounding box center [280, 246] width 20 height 20
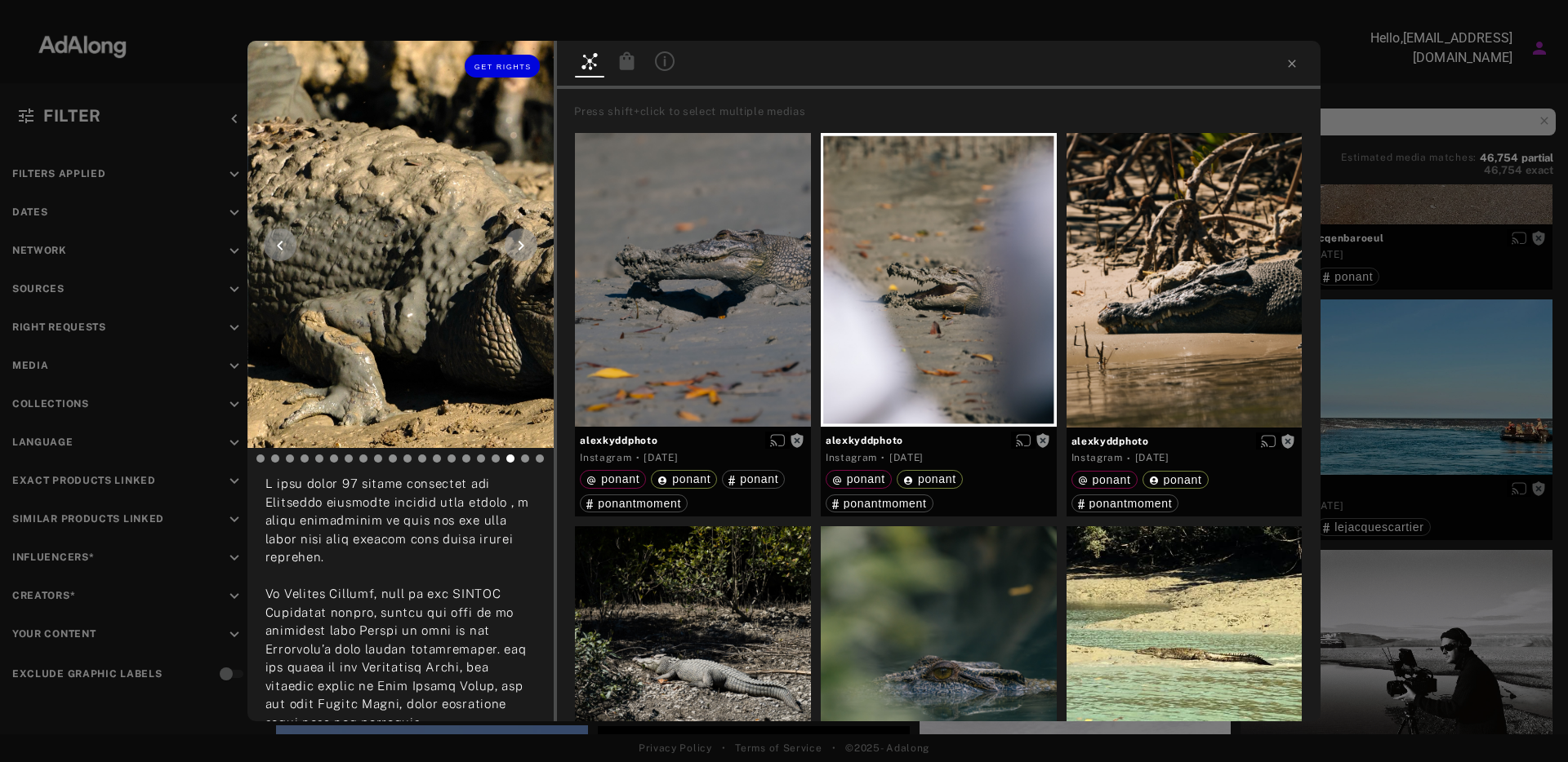
click at [270, 240] on icon at bounding box center [280, 246] width 20 height 20
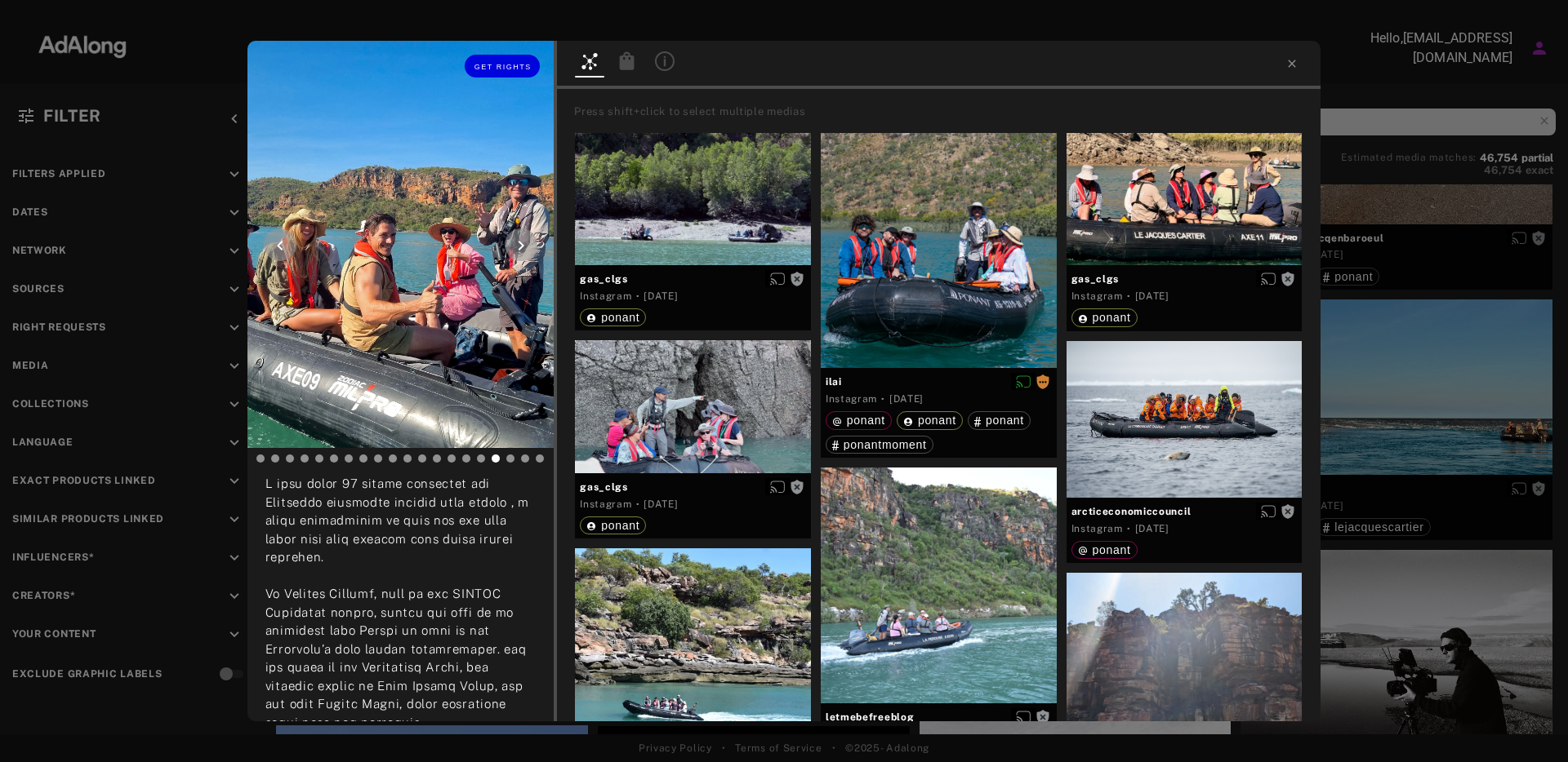
click at [270, 240] on icon at bounding box center [280, 246] width 20 height 20
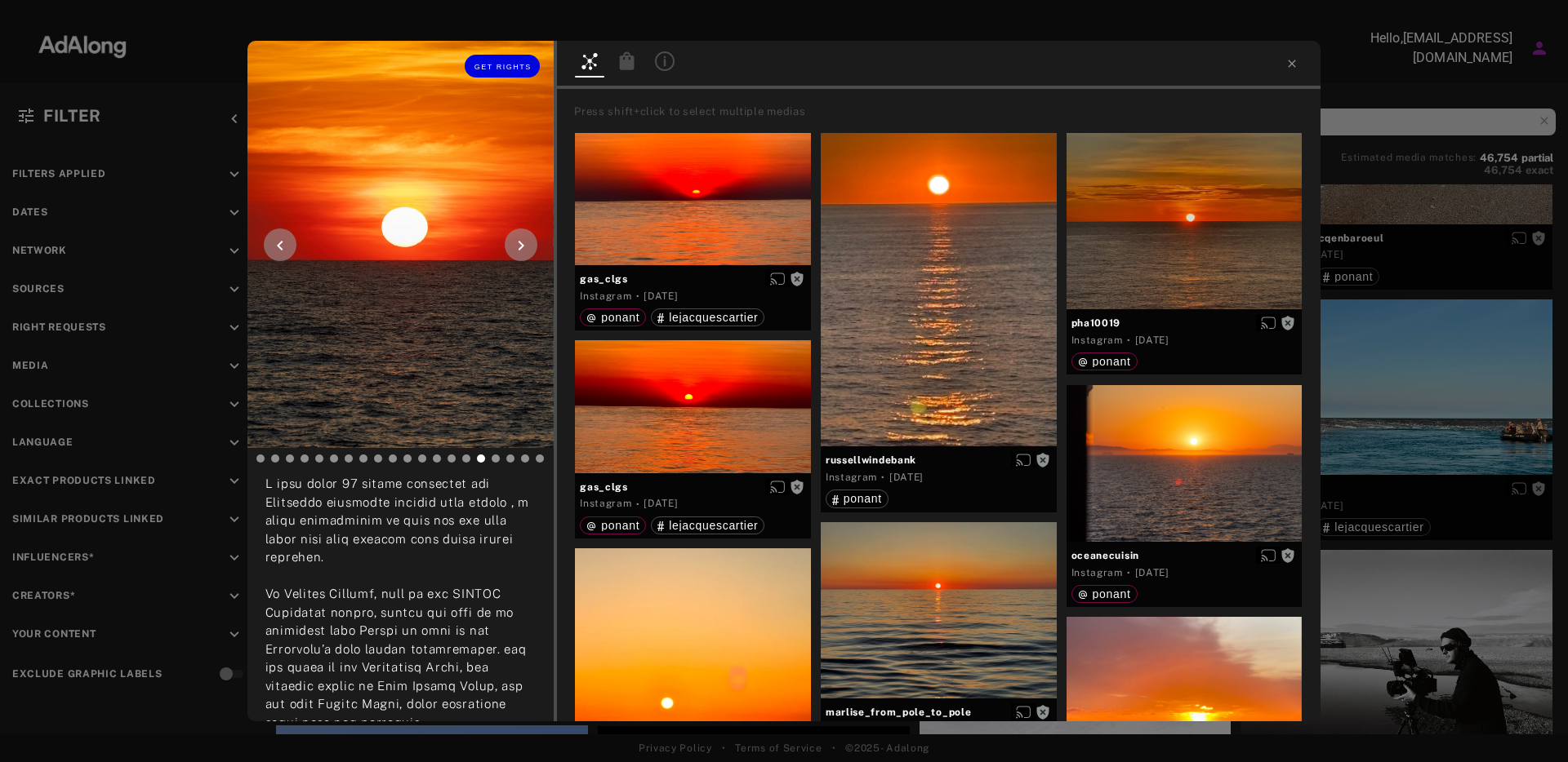
click at [270, 240] on icon at bounding box center [280, 246] width 20 height 20
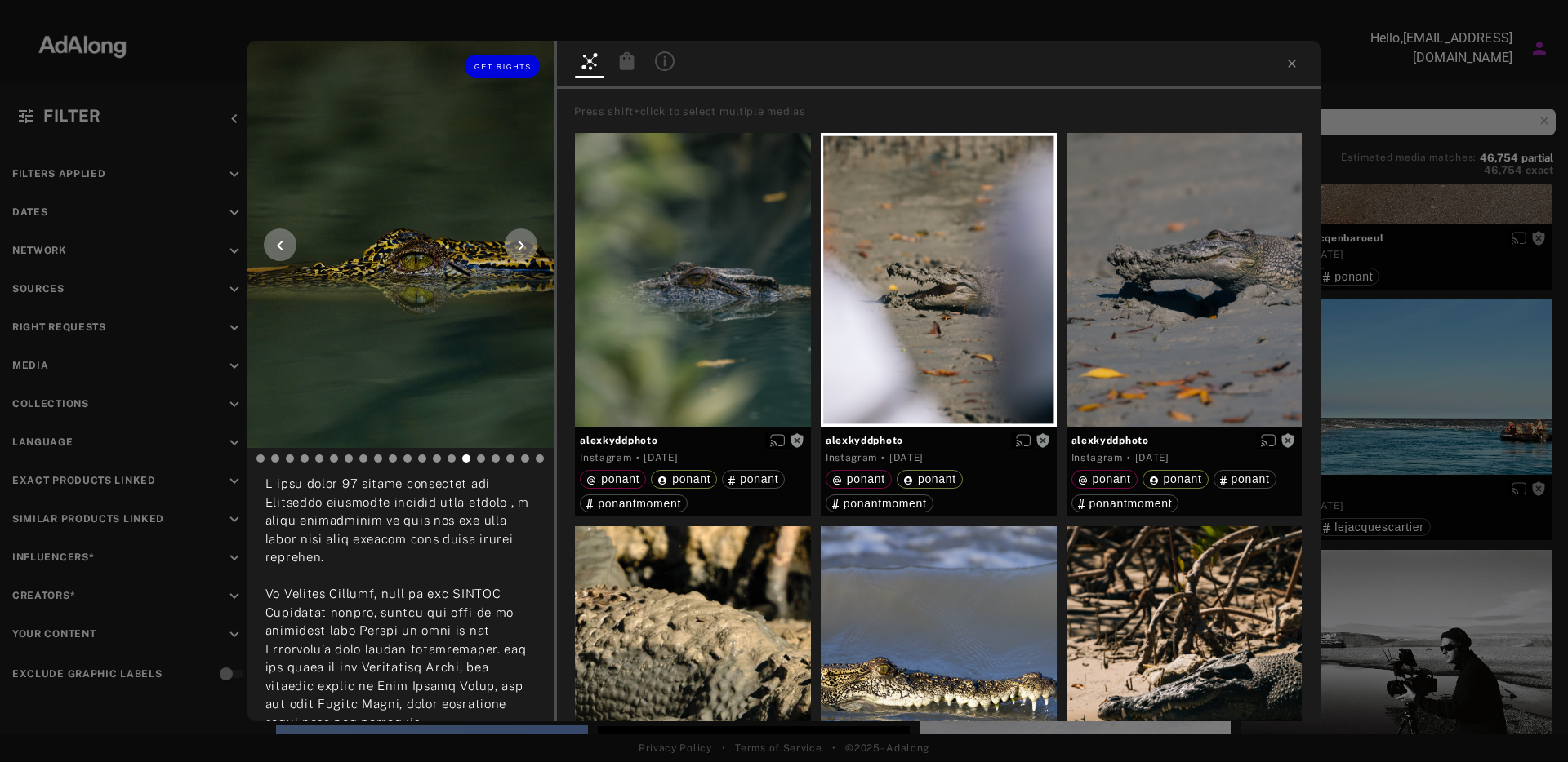
click at [270, 240] on icon at bounding box center [280, 246] width 20 height 20
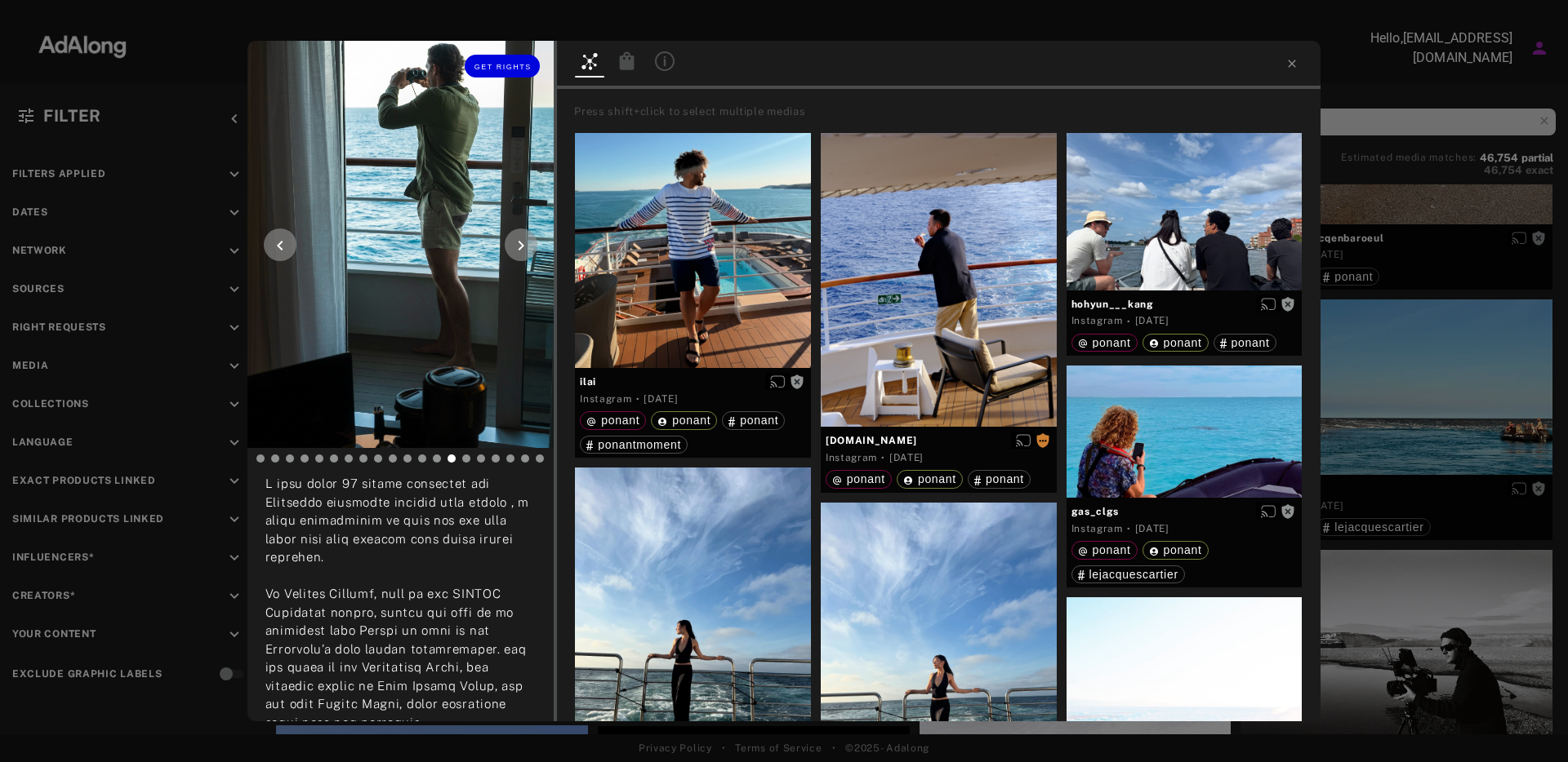
click at [270, 240] on icon at bounding box center [280, 246] width 20 height 20
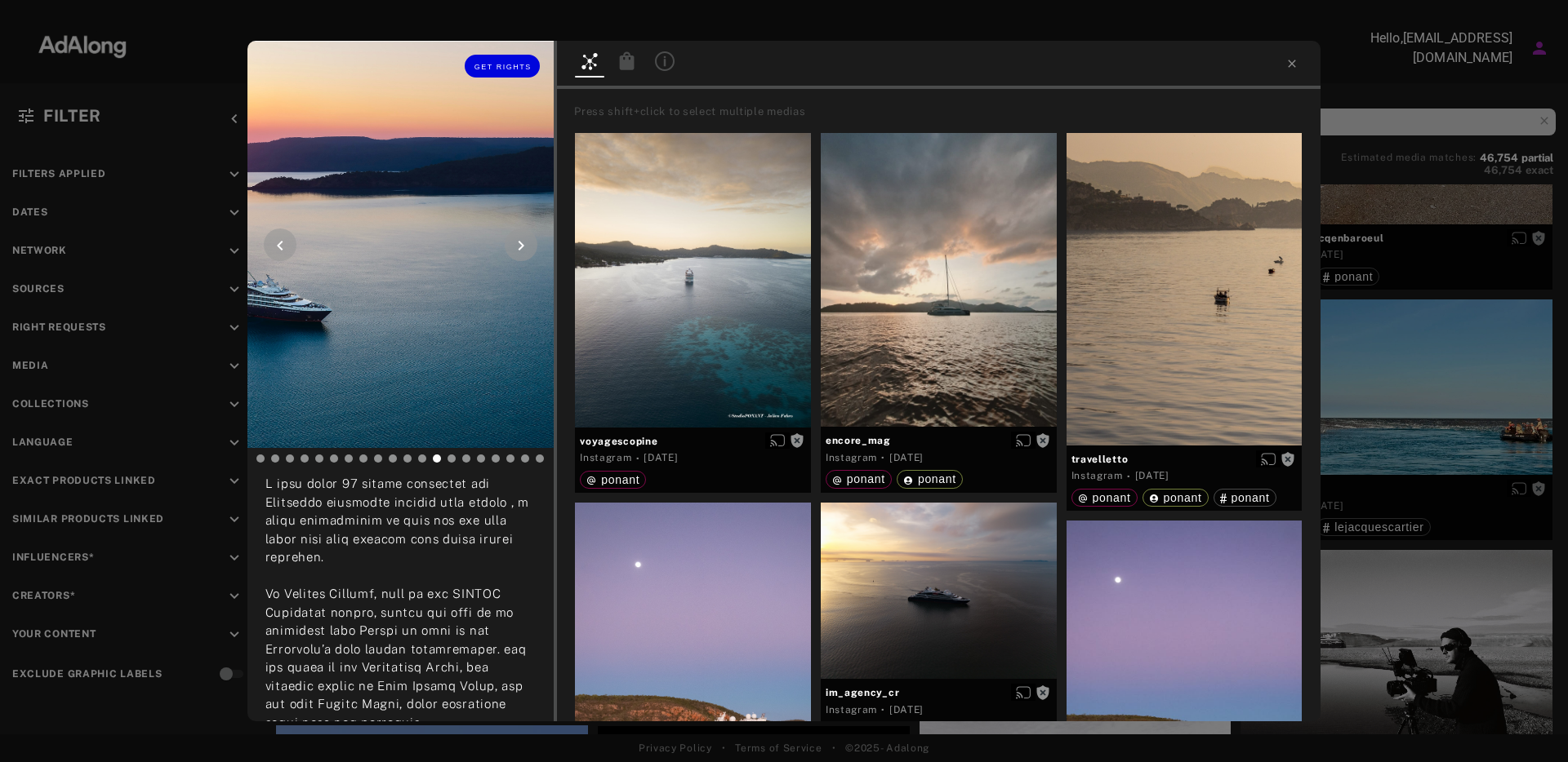
click at [270, 240] on icon at bounding box center [280, 246] width 20 height 20
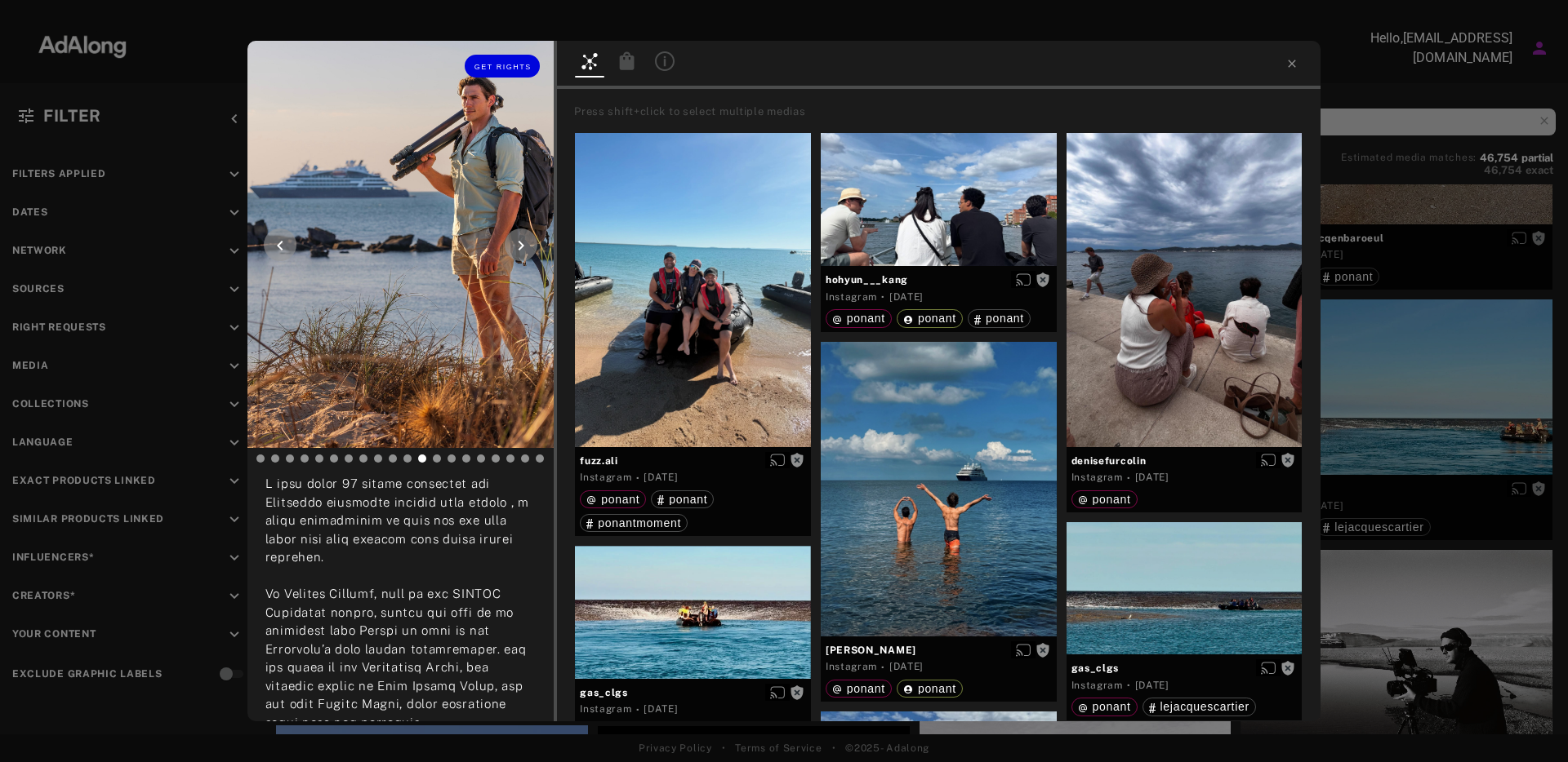
click at [270, 240] on icon at bounding box center [280, 246] width 20 height 20
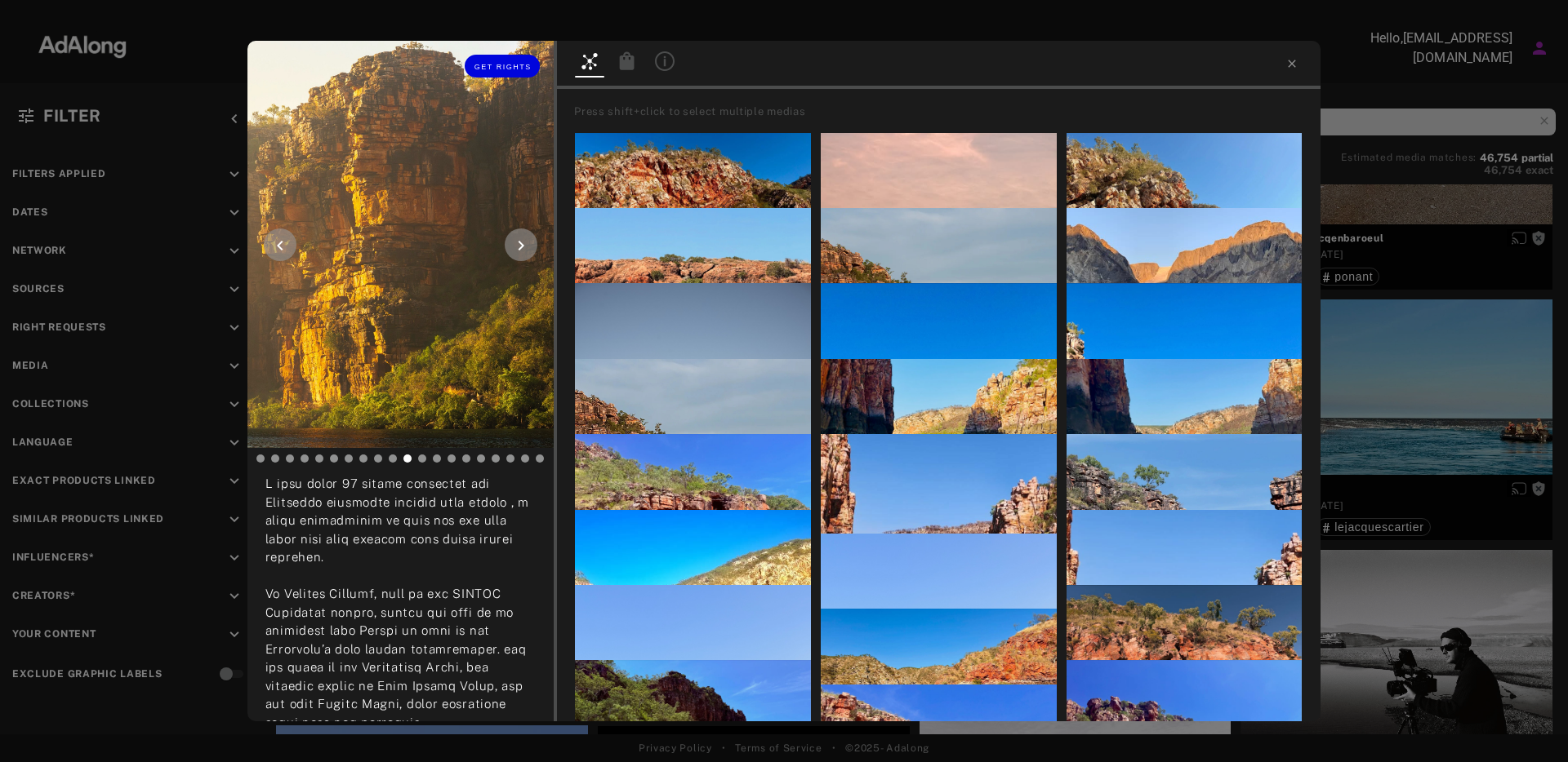
click at [270, 240] on icon at bounding box center [280, 246] width 20 height 20
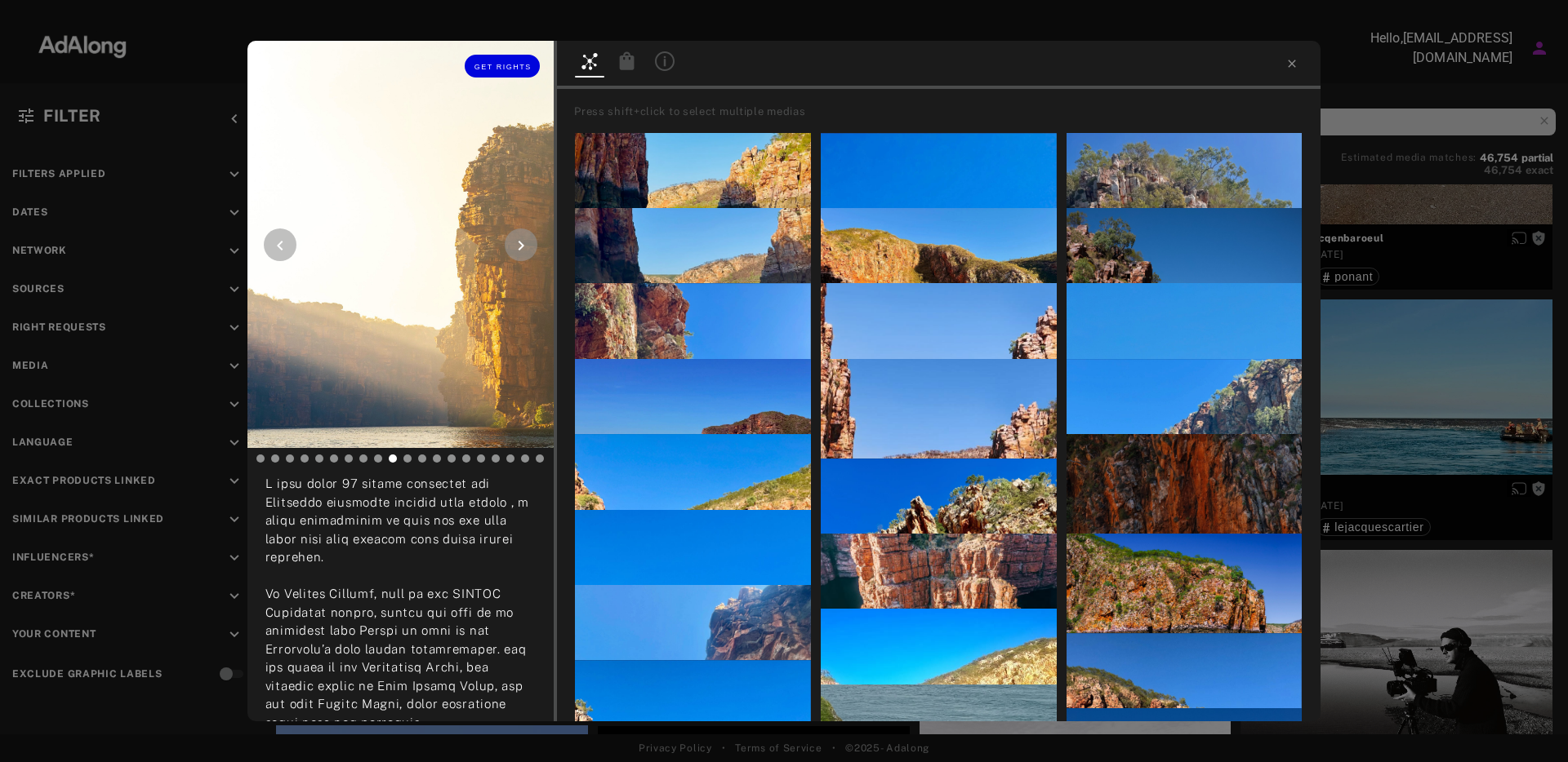
click at [270, 240] on icon at bounding box center [280, 246] width 20 height 20
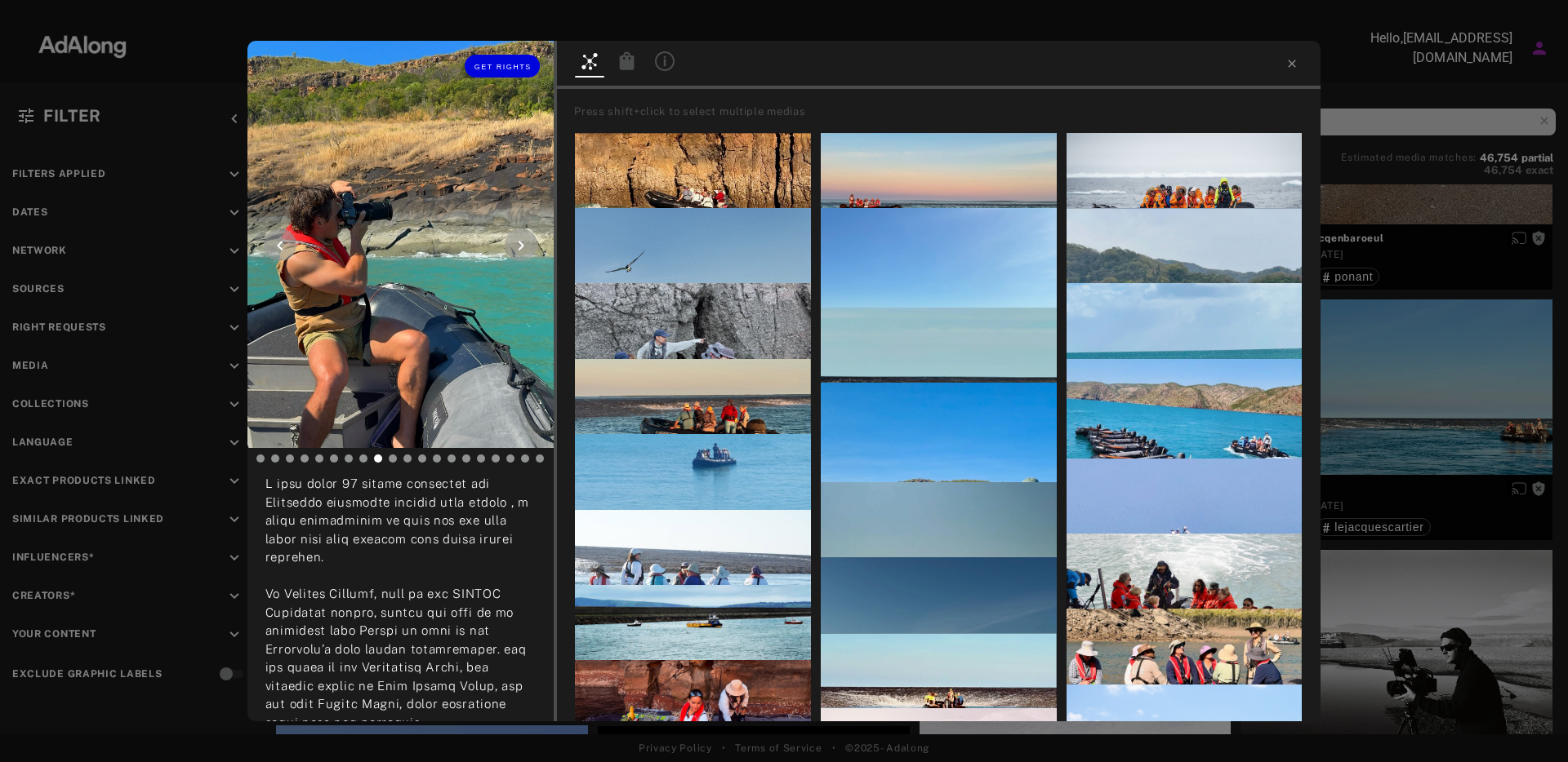
click at [274, 242] on icon at bounding box center [280, 246] width 20 height 20
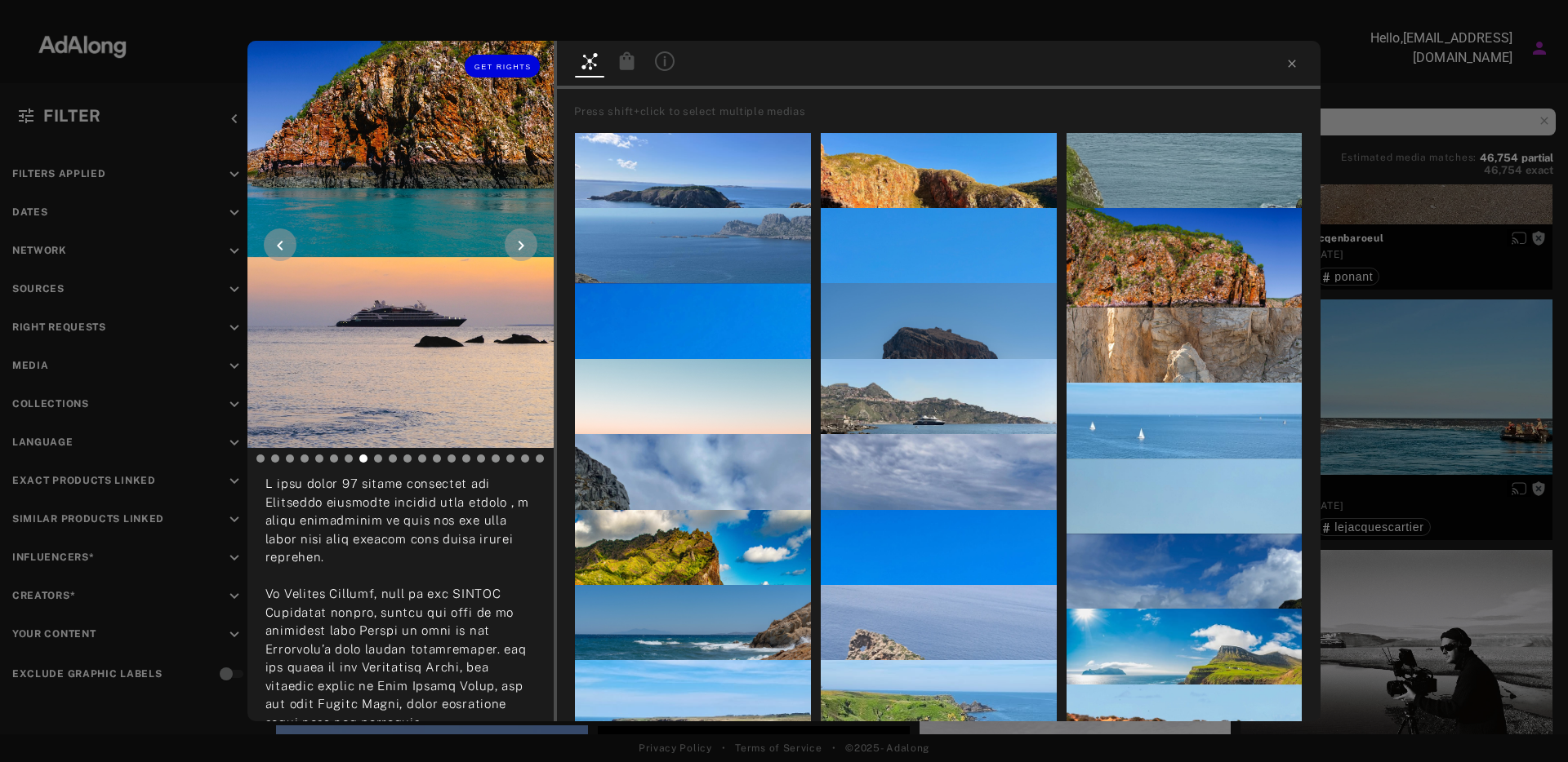
click at [274, 242] on icon at bounding box center [280, 246] width 20 height 20
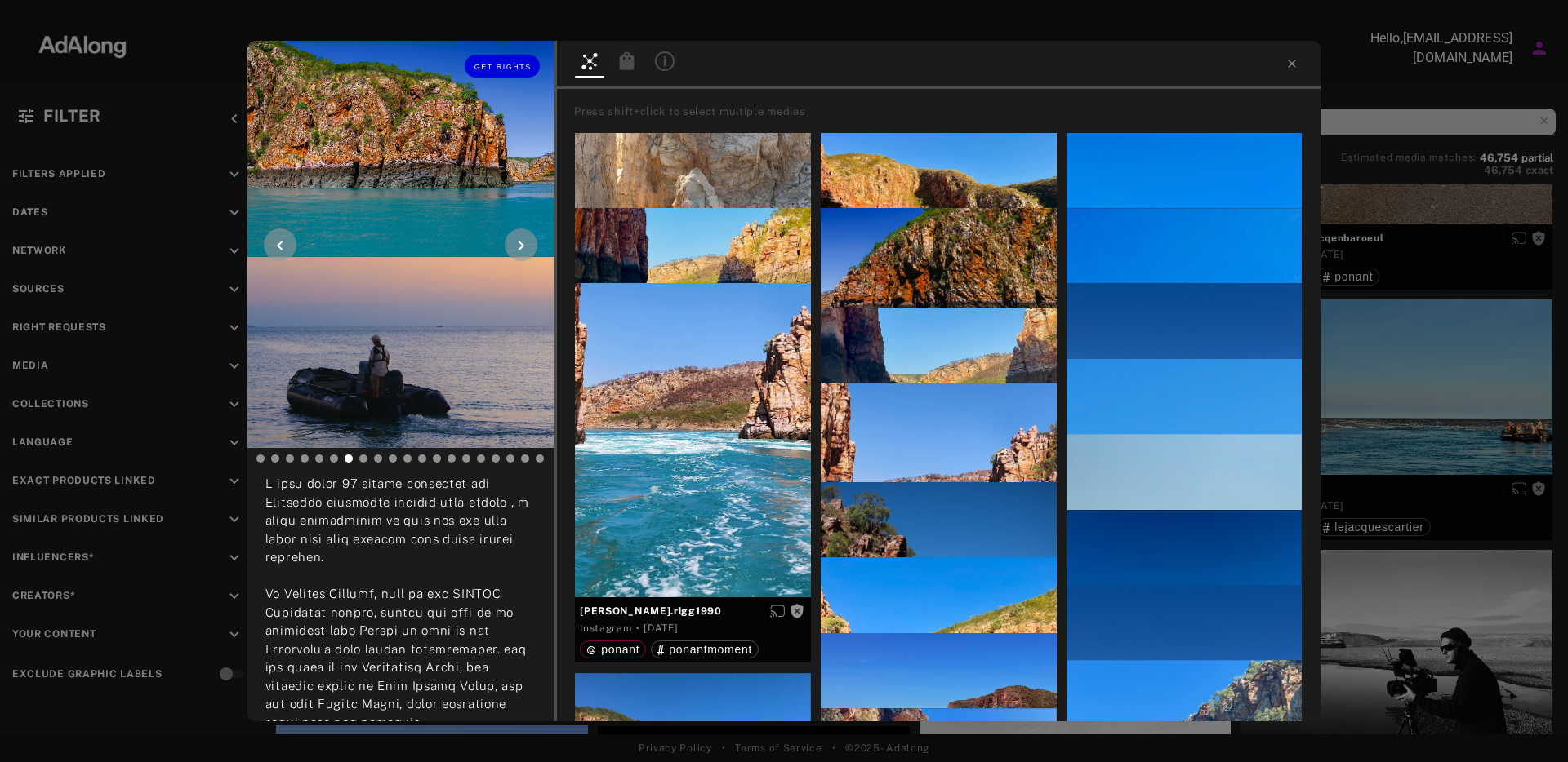
click at [274, 242] on icon at bounding box center [280, 246] width 20 height 20
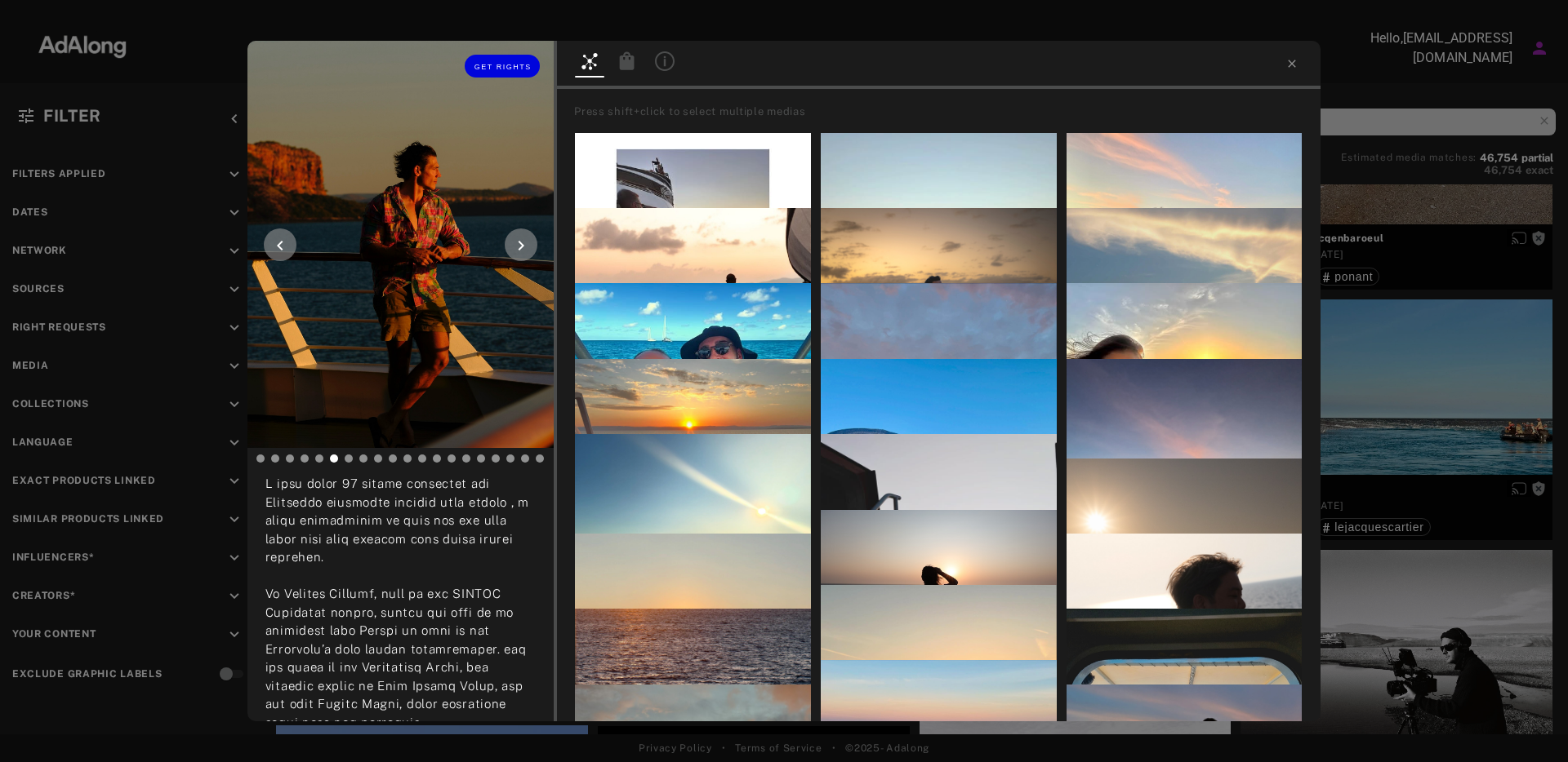
click at [278, 246] on icon at bounding box center [280, 246] width 6 height 10
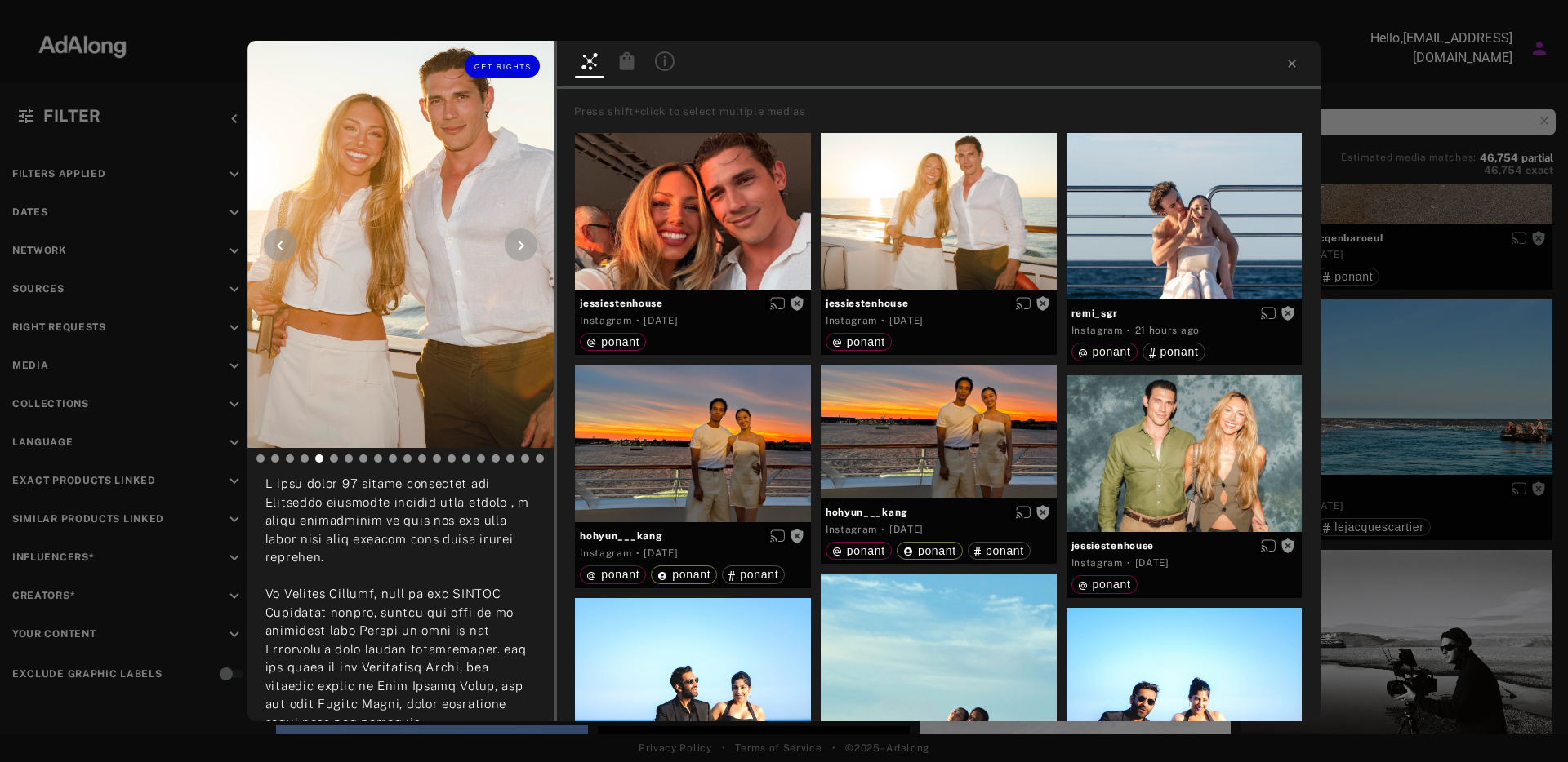
click at [278, 246] on icon at bounding box center [280, 246] width 6 height 10
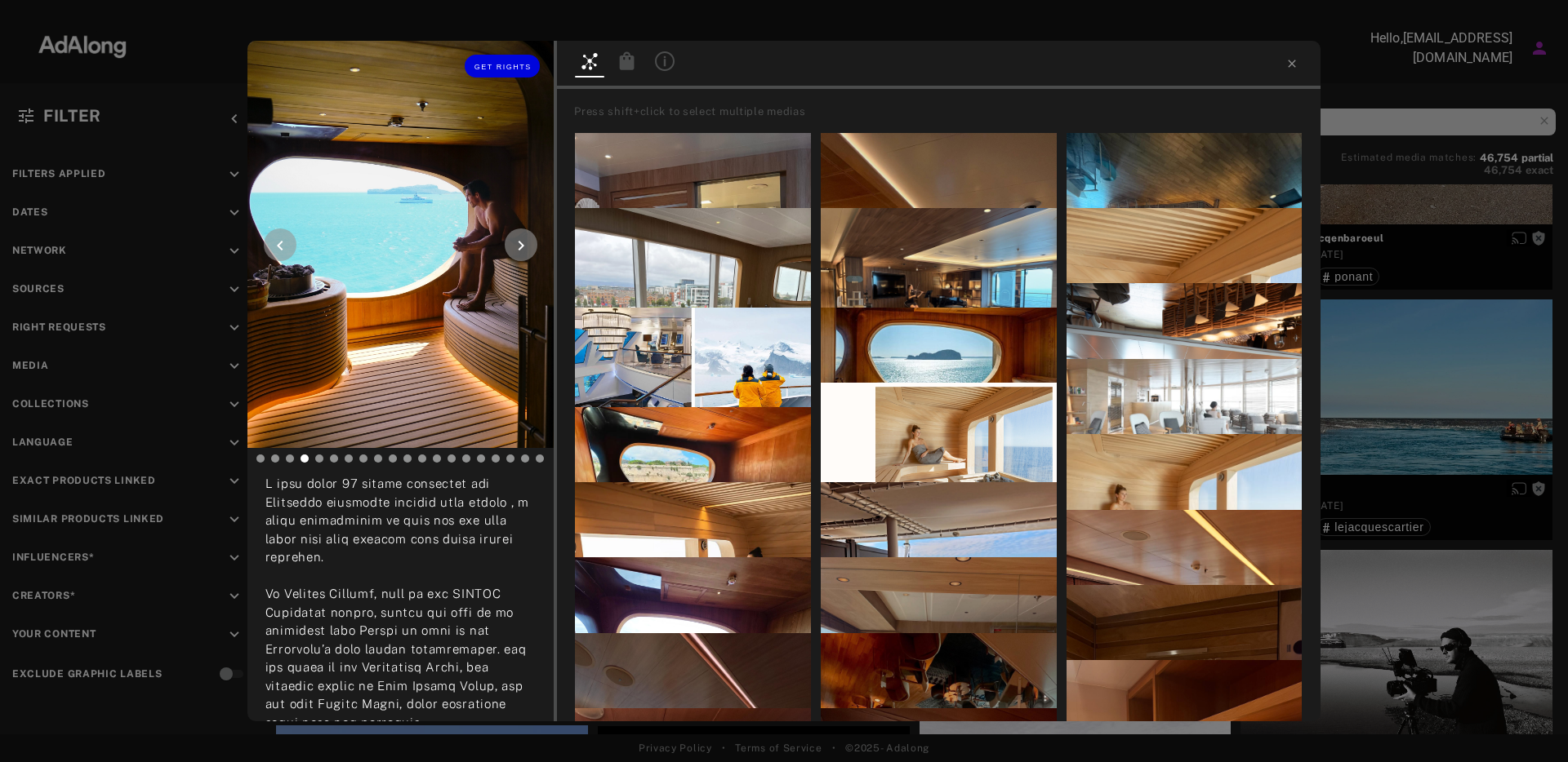
click at [278, 246] on icon at bounding box center [280, 246] width 6 height 10
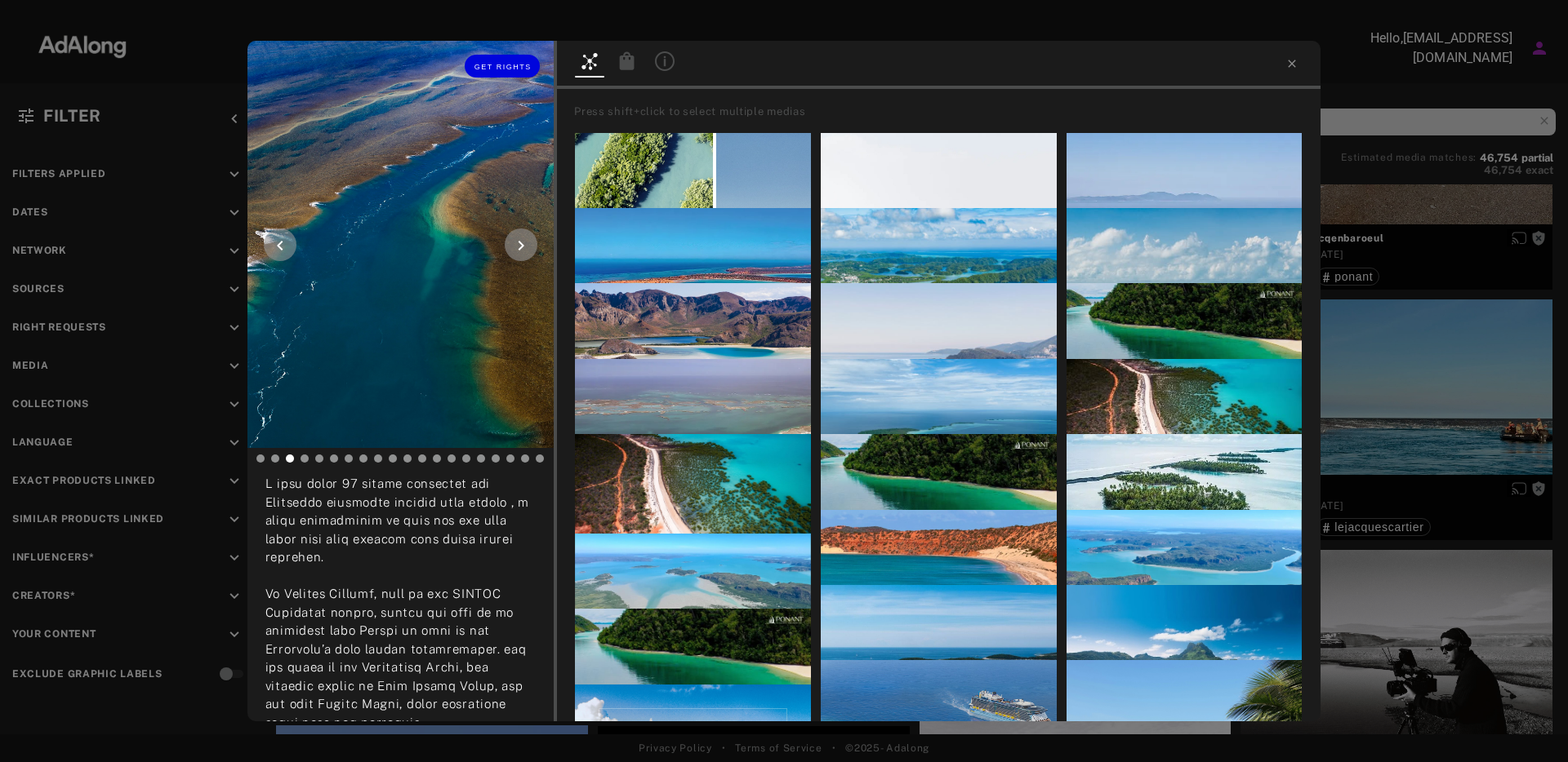
click at [278, 246] on icon at bounding box center [280, 246] width 6 height 10
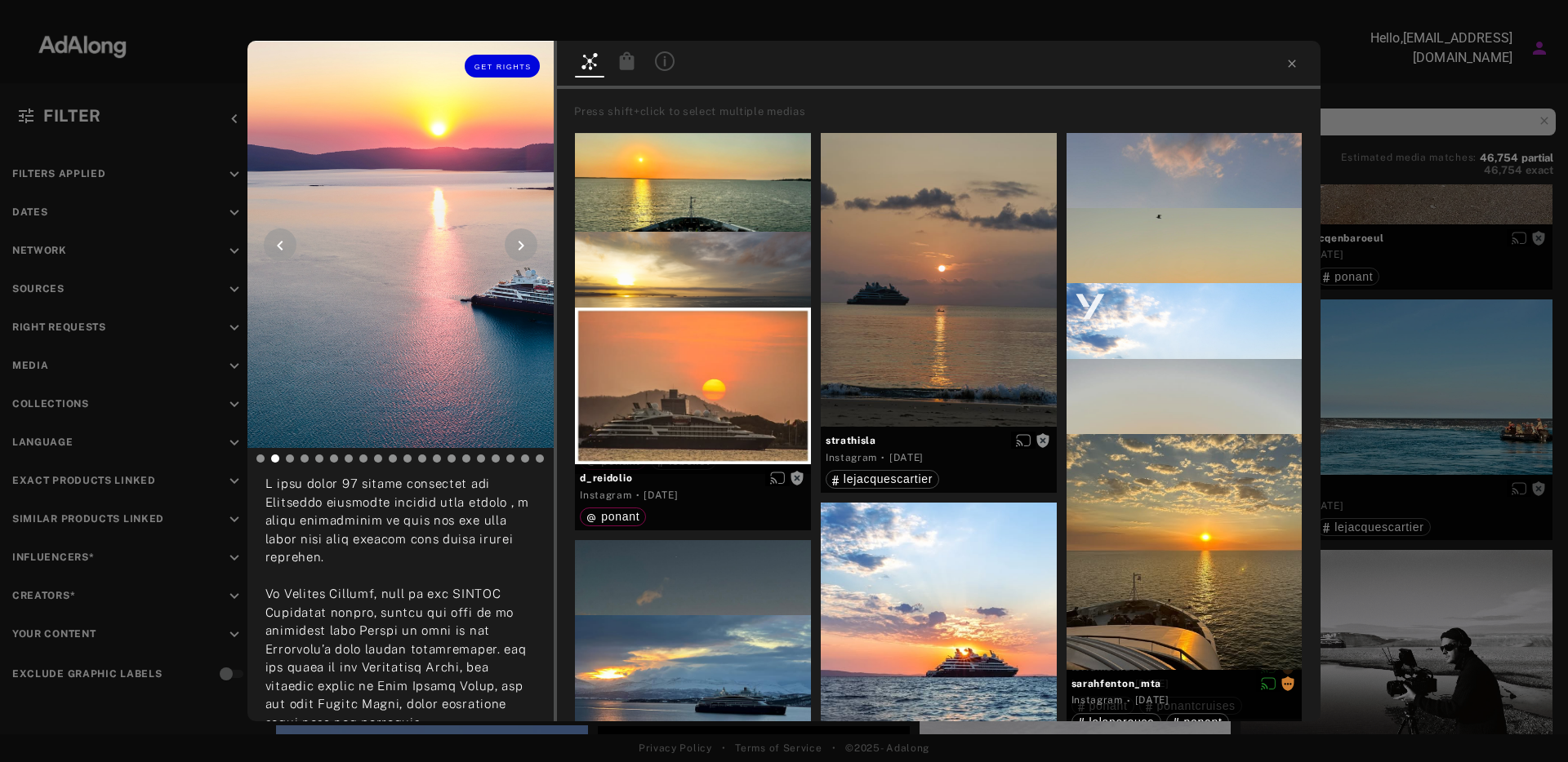
click at [278, 246] on icon at bounding box center [280, 246] width 6 height 10
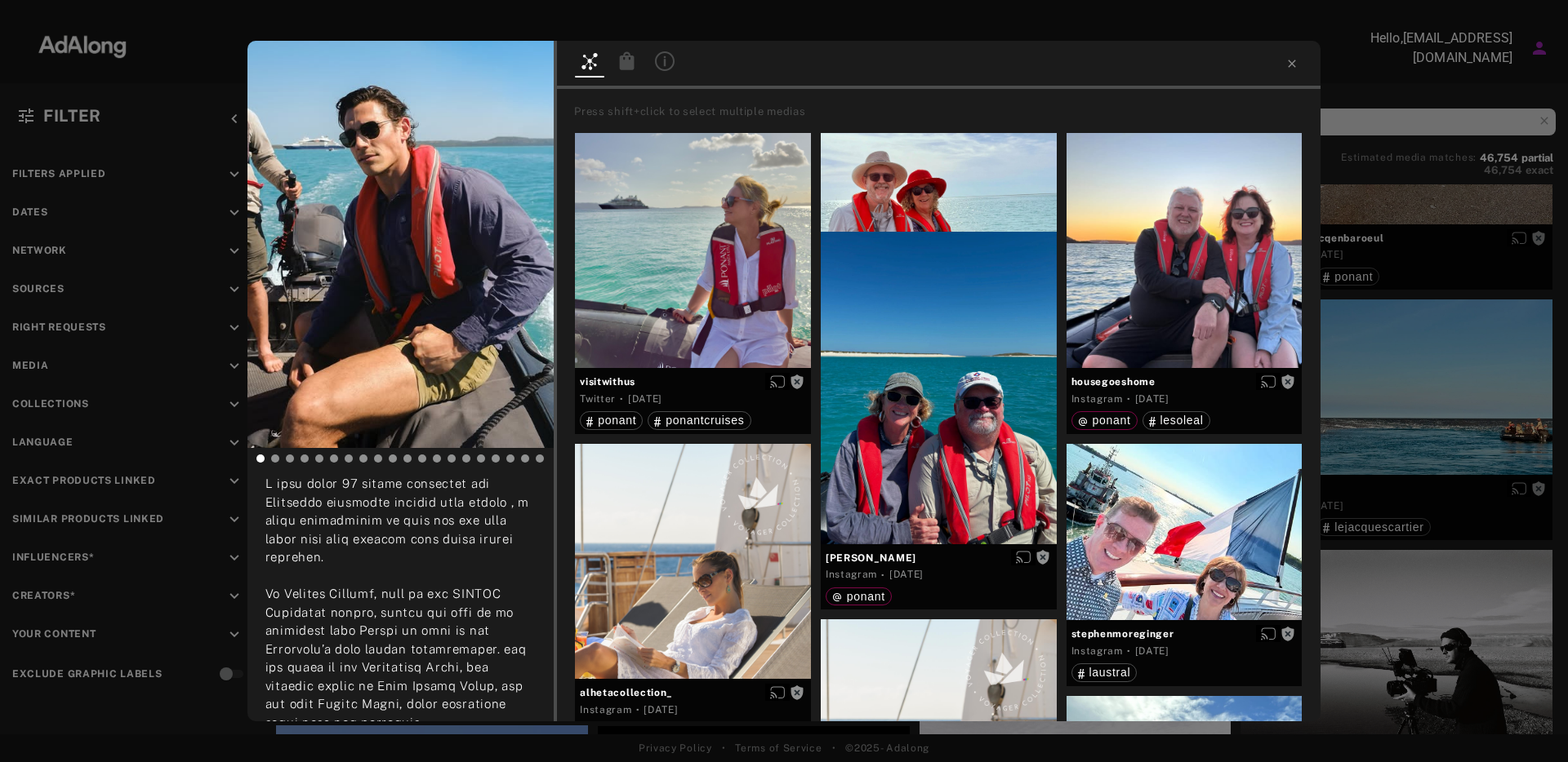
click at [1288, 65] on icon at bounding box center [1291, 63] width 7 height 7
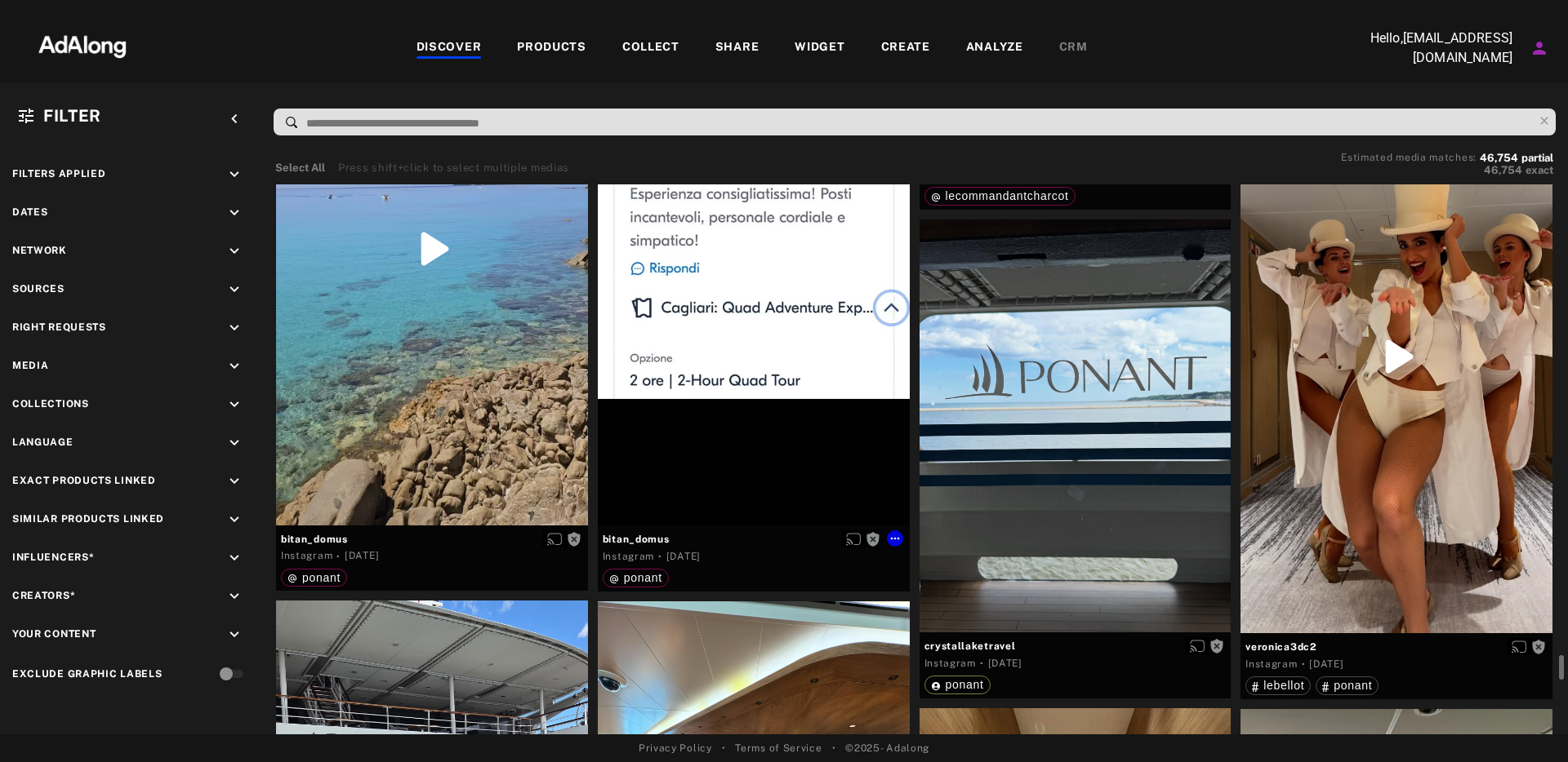
scroll to position [19798, 0]
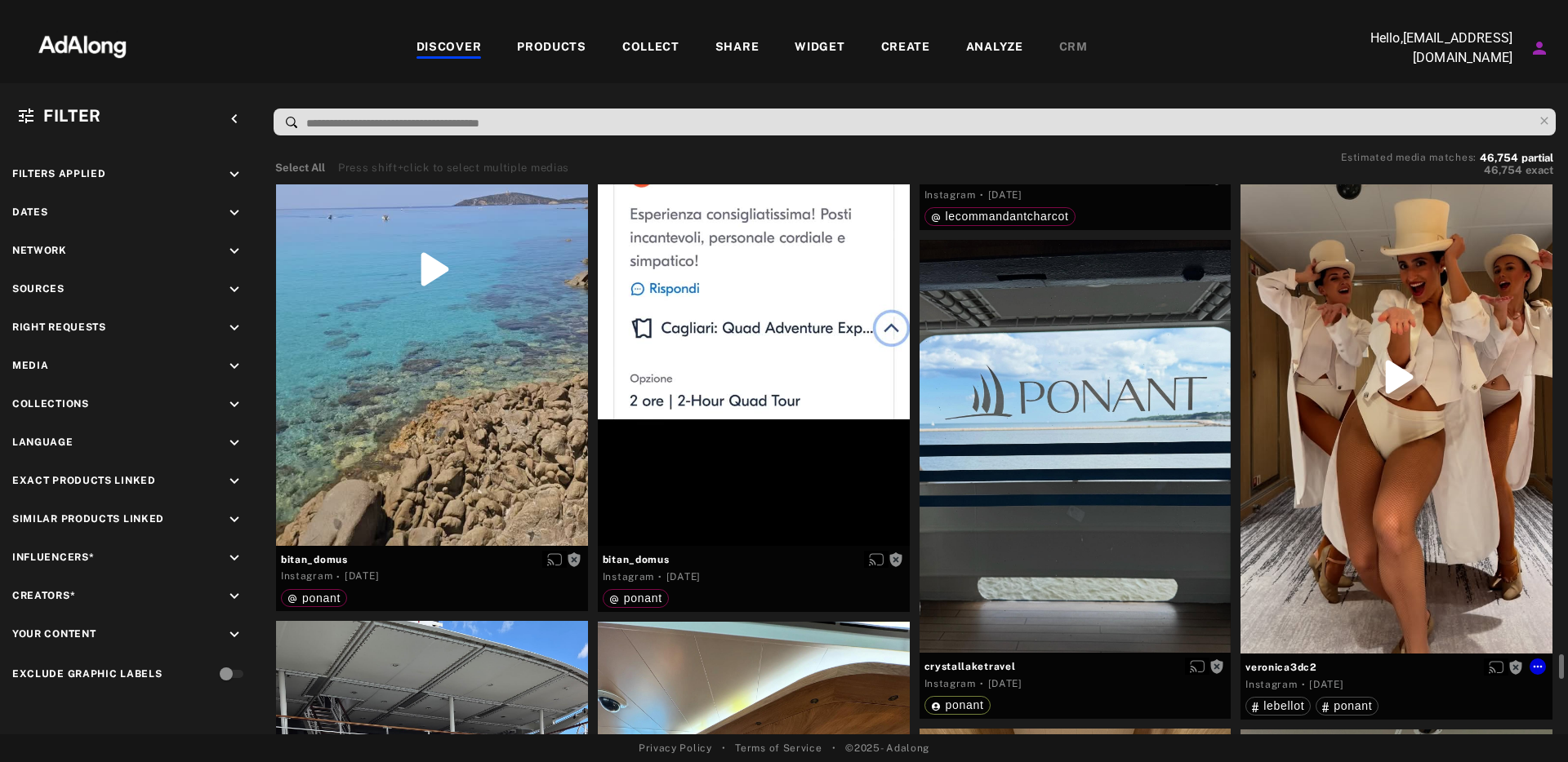
click at [1400, 373] on div "Get rights" at bounding box center [1396, 378] width 312 height 554
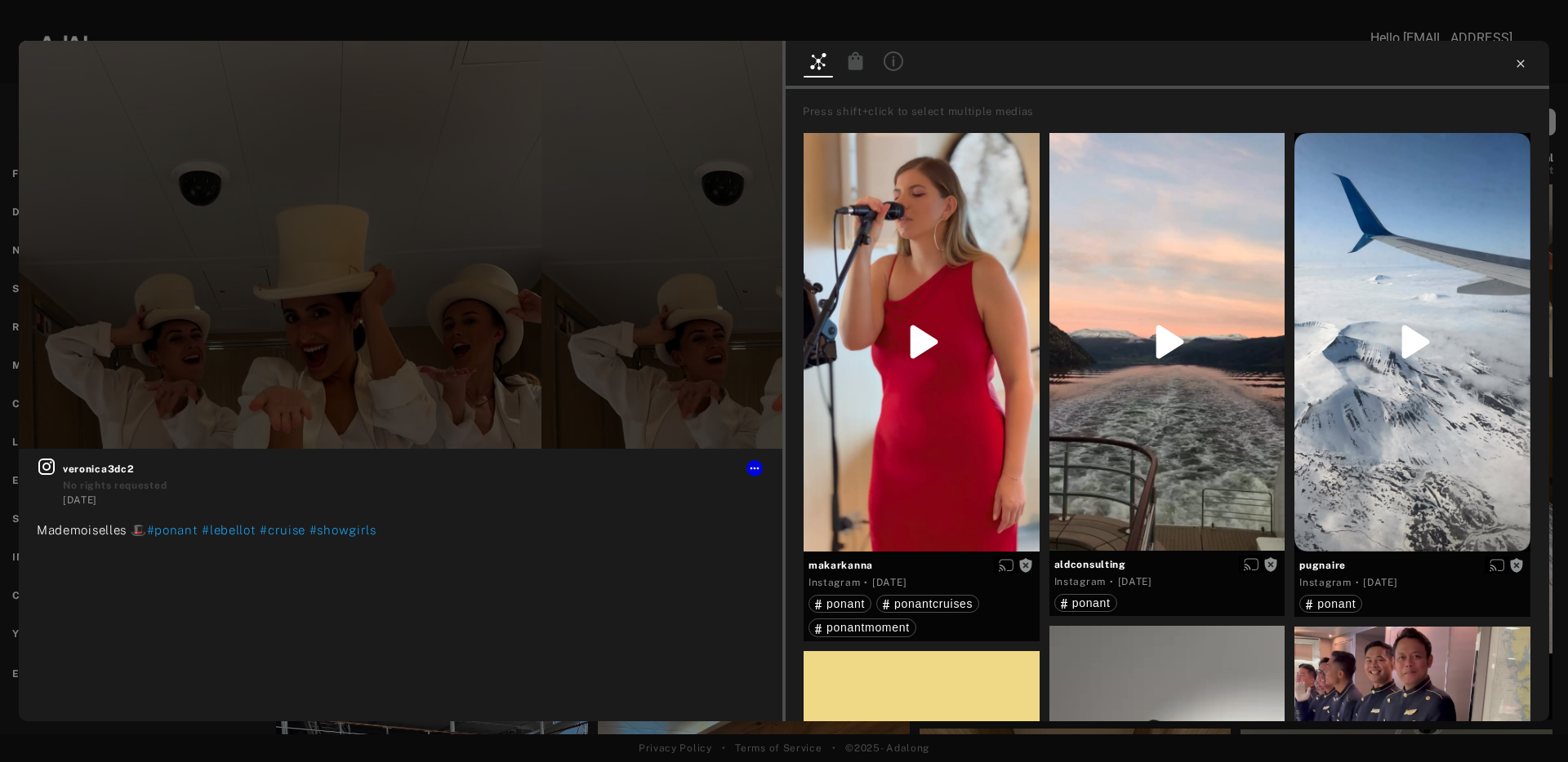
click at [1525, 65] on icon at bounding box center [1519, 64] width 13 height 13
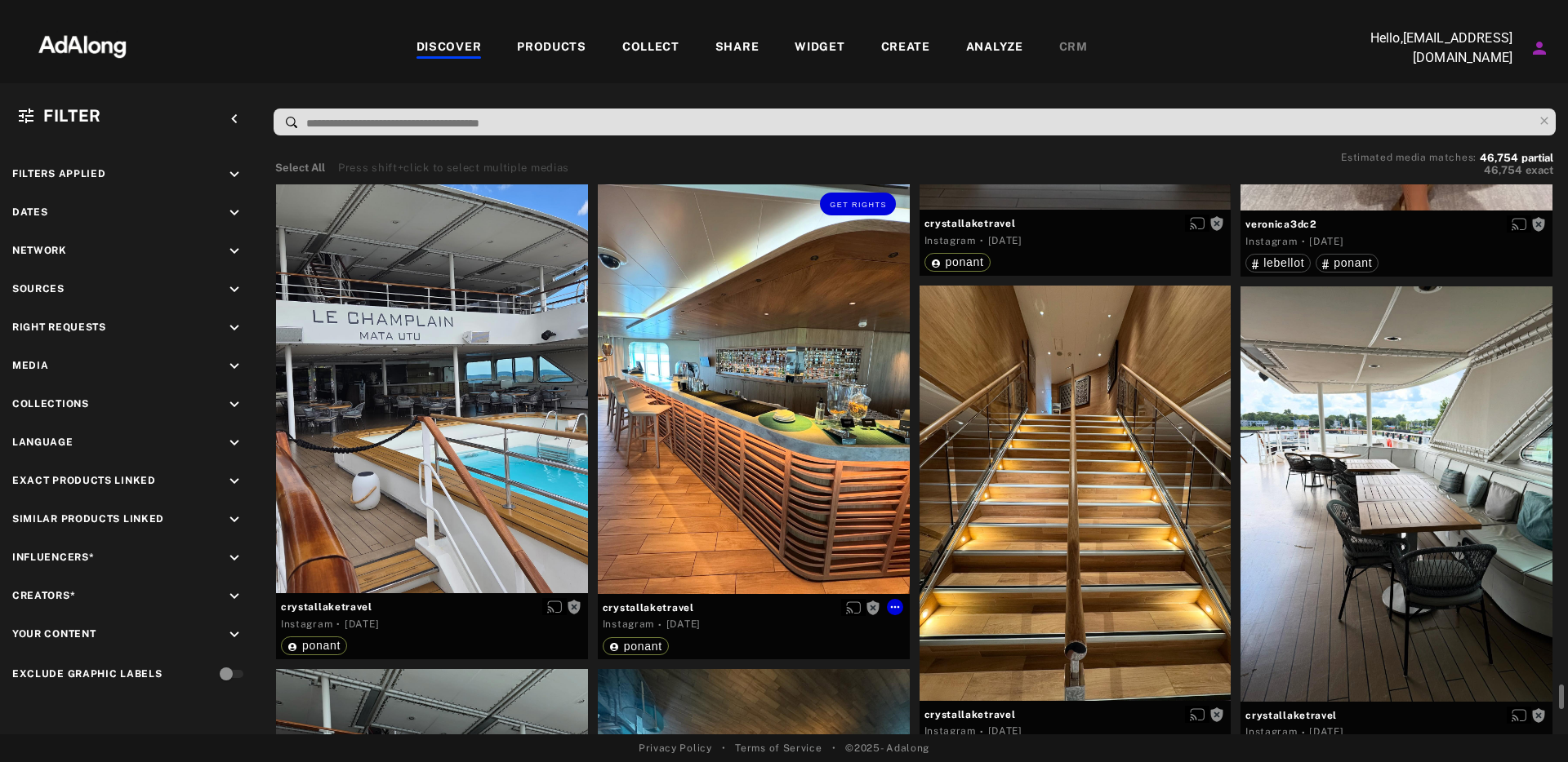
scroll to position [20294, 0]
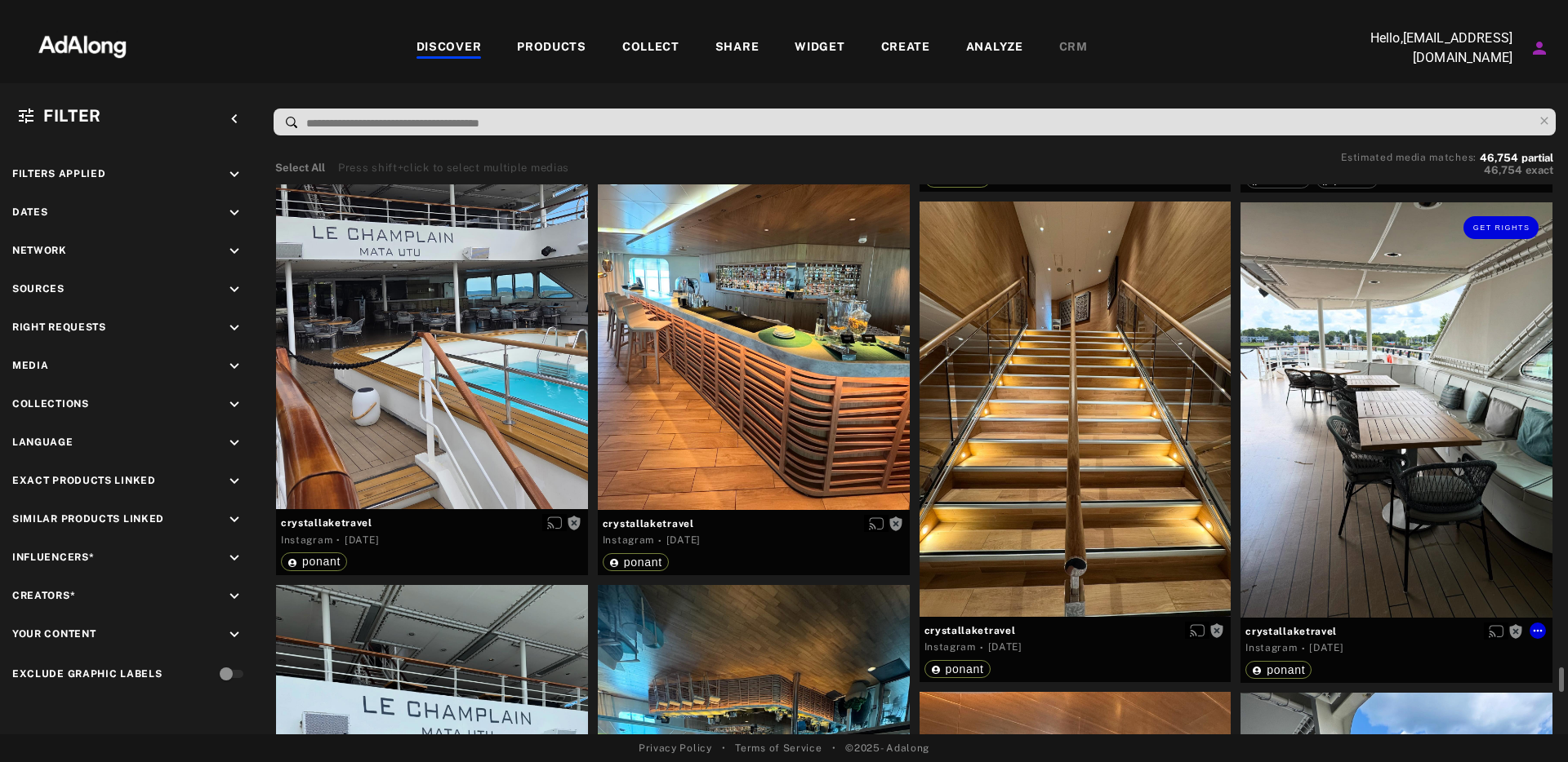
click at [1334, 392] on div "Get rights" at bounding box center [1396, 410] width 312 height 416
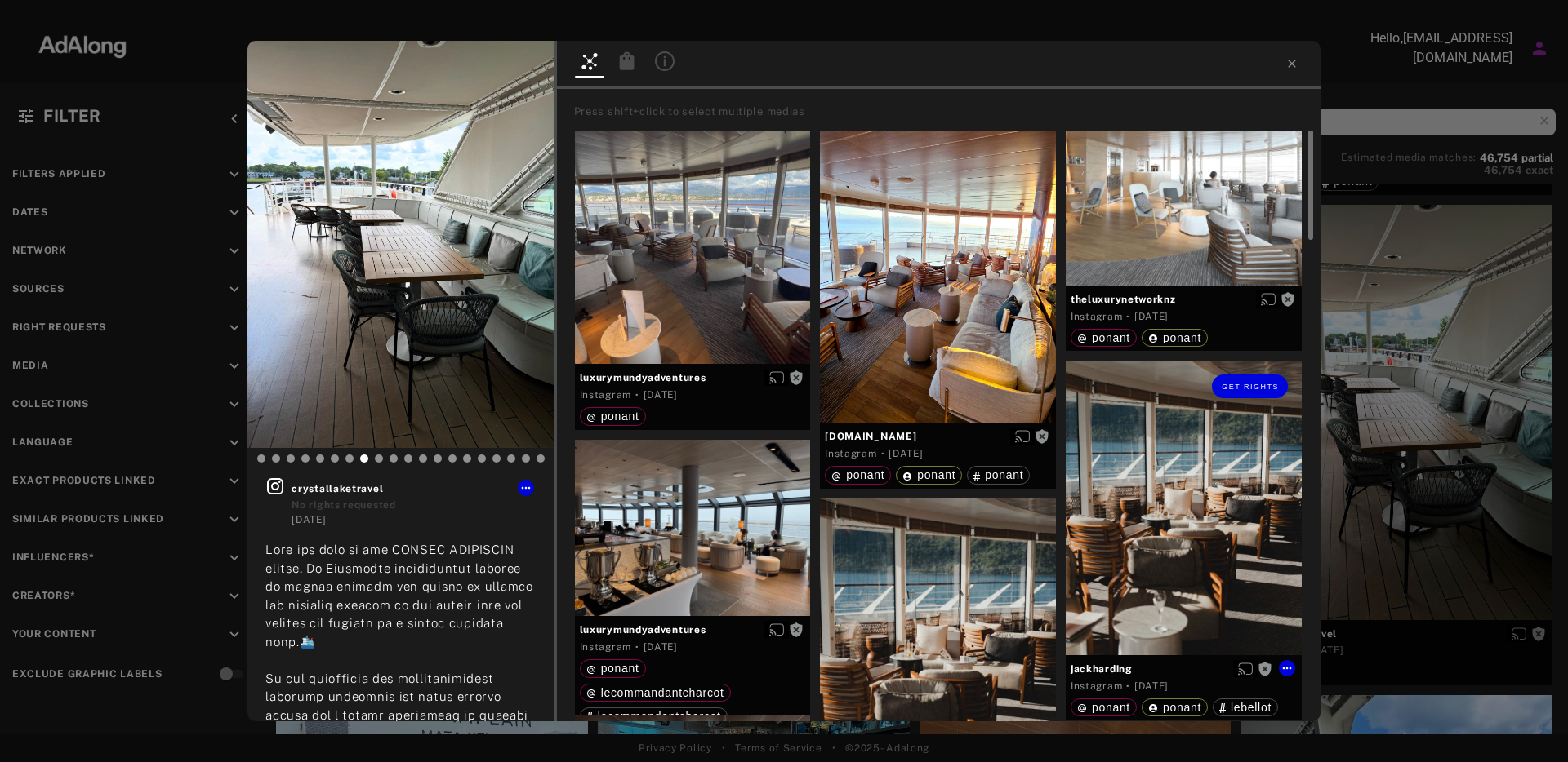
scroll to position [2, 0]
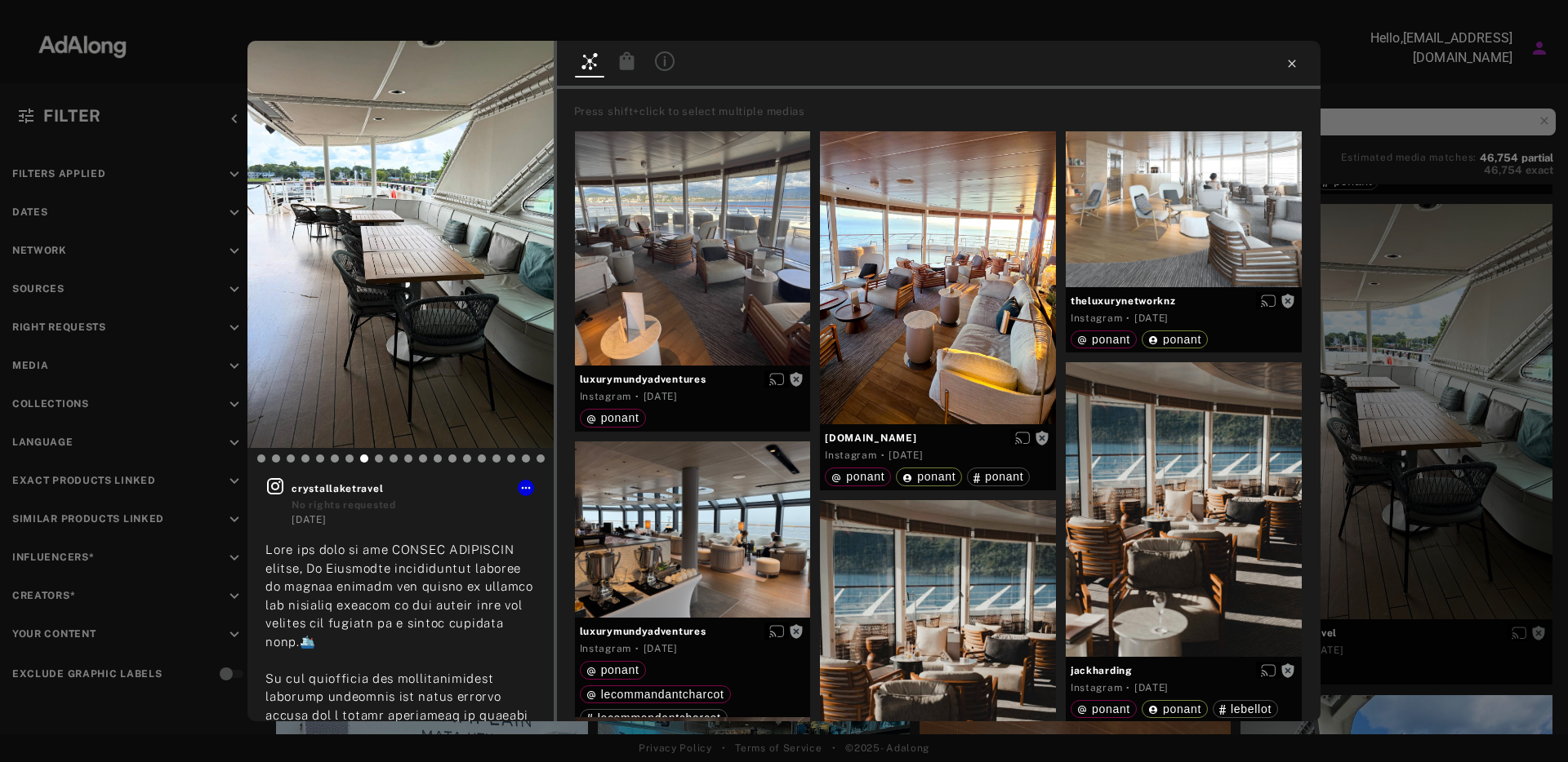
click at [1290, 64] on icon at bounding box center [1290, 63] width 7 height 7
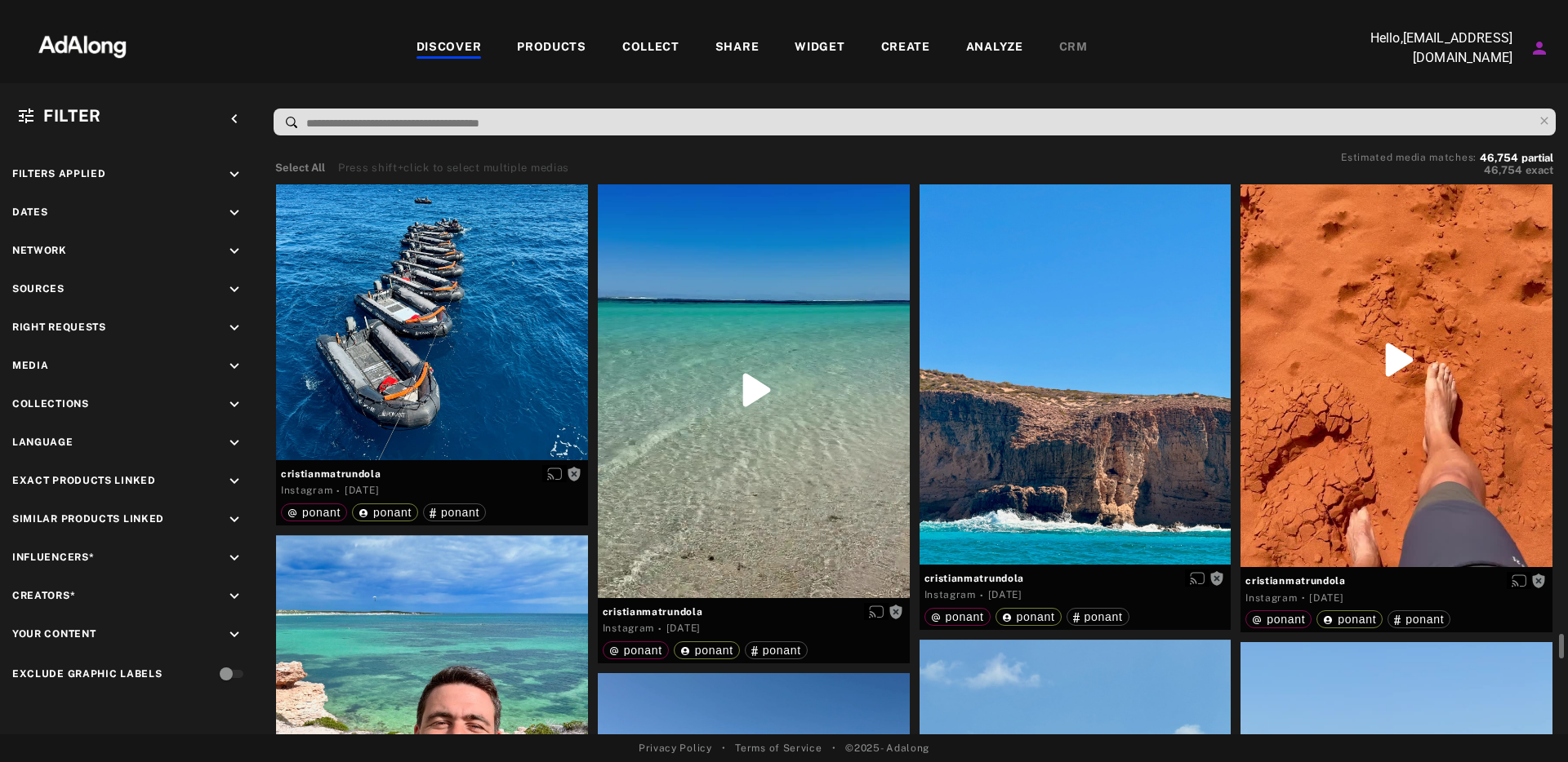
scroll to position [22838, 0]
